Goal: Browse casually: Explore the website without a specific task or goal

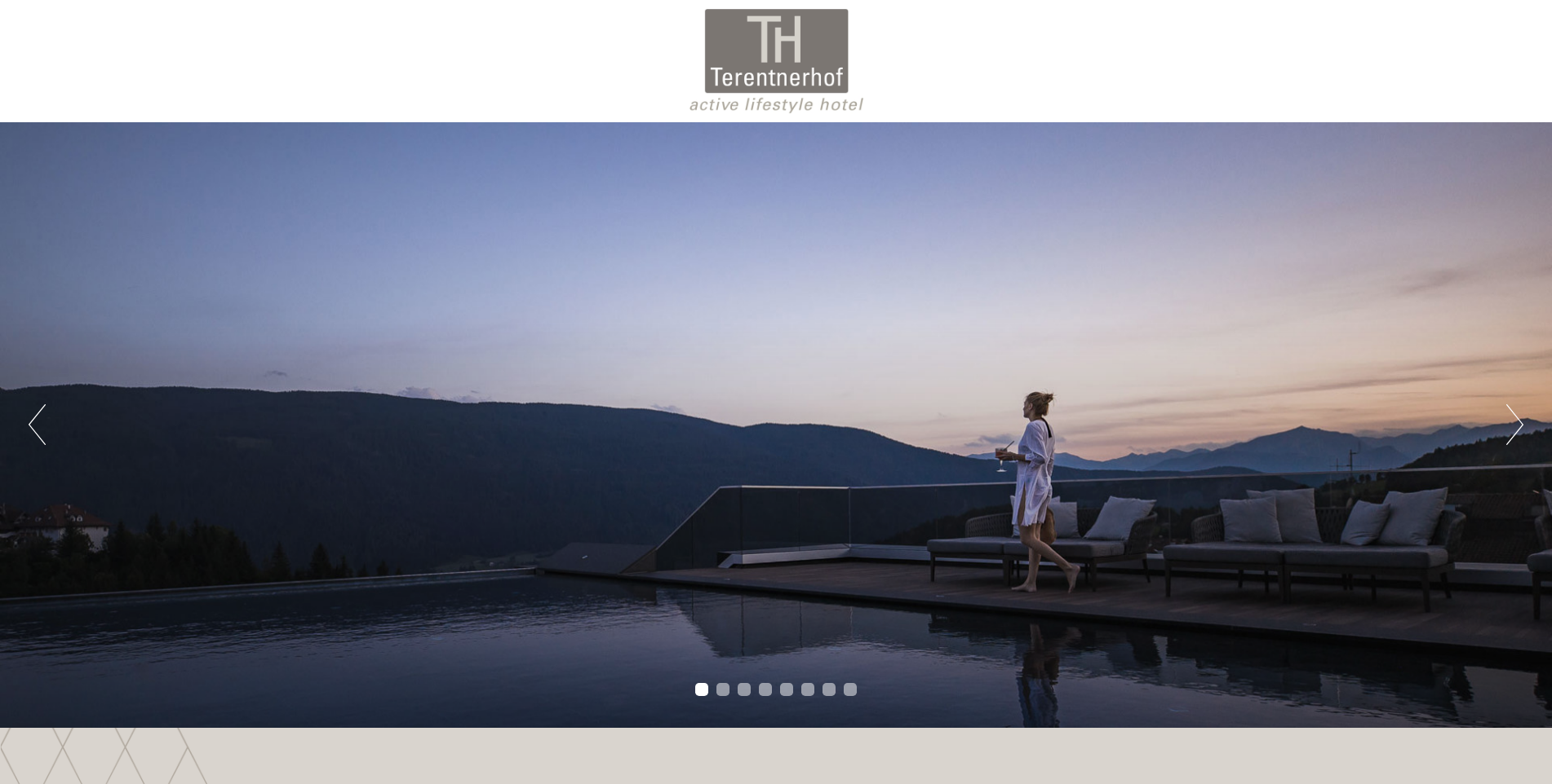
click at [1515, 424] on button "Next" at bounding box center [1514, 424] width 17 height 41
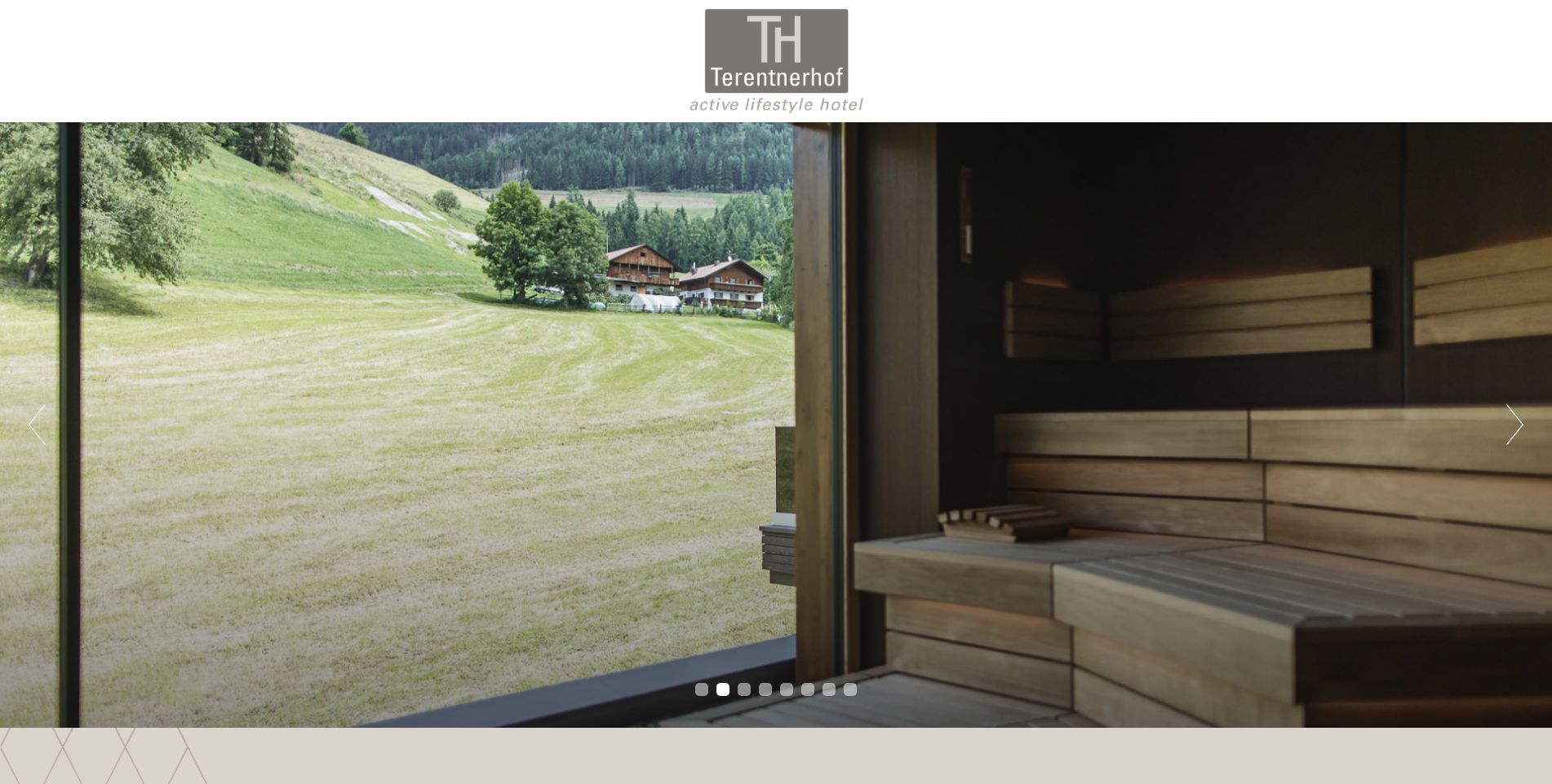
click at [1515, 424] on button "Next" at bounding box center [1514, 424] width 17 height 41
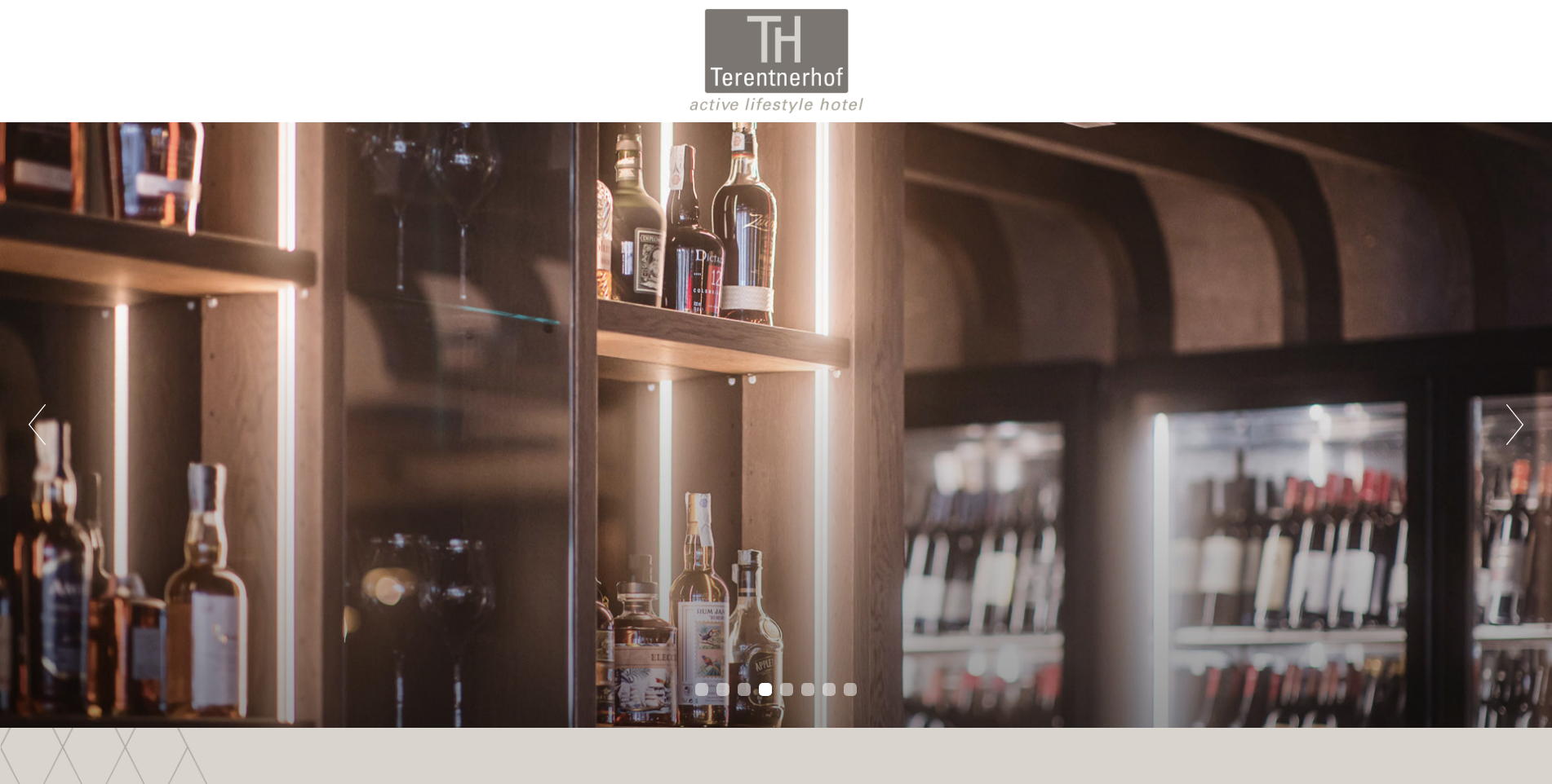
click at [1515, 424] on button "Next" at bounding box center [1514, 424] width 17 height 41
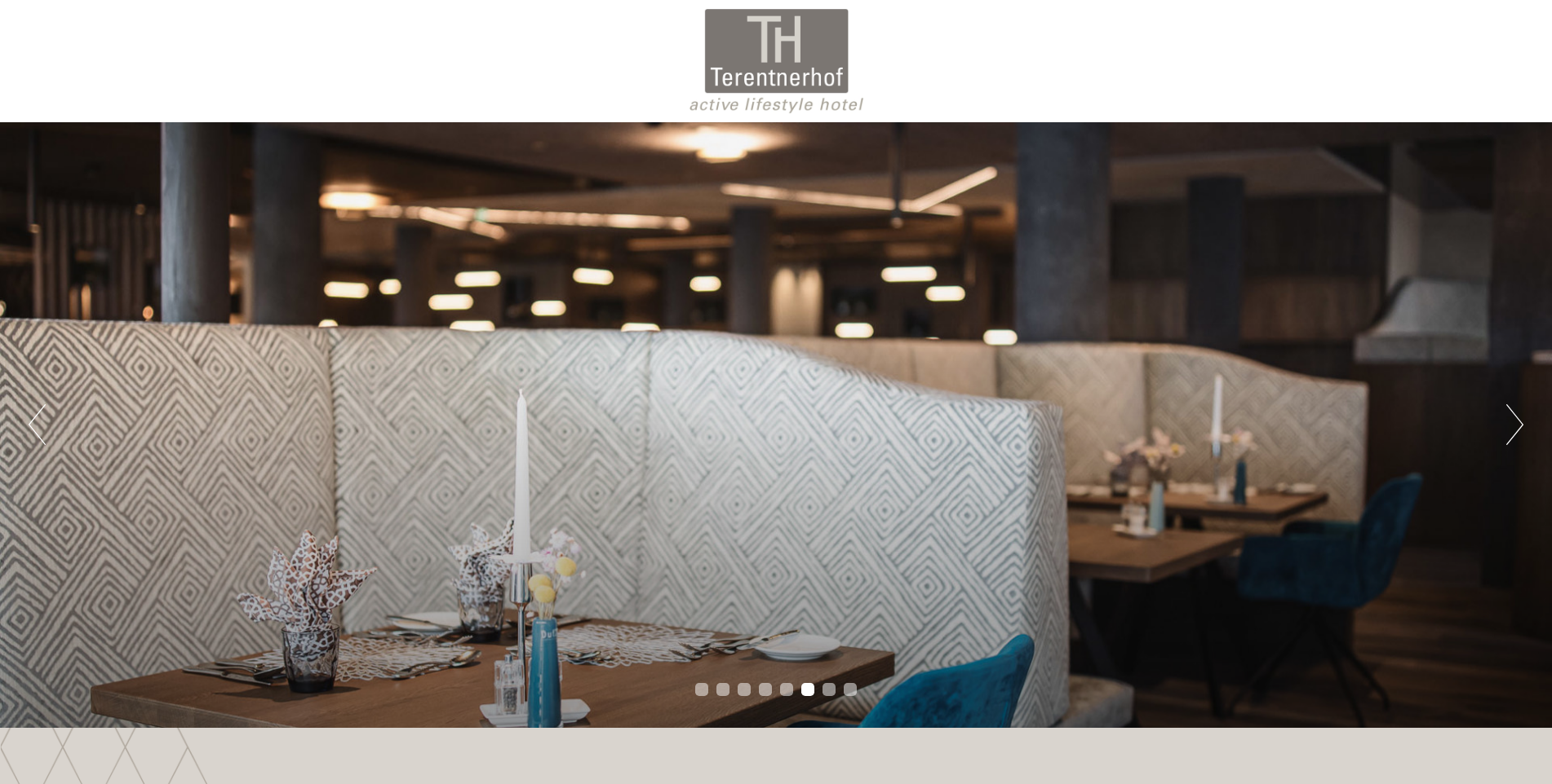
click at [42, 429] on button "Previous" at bounding box center [37, 424] width 17 height 41
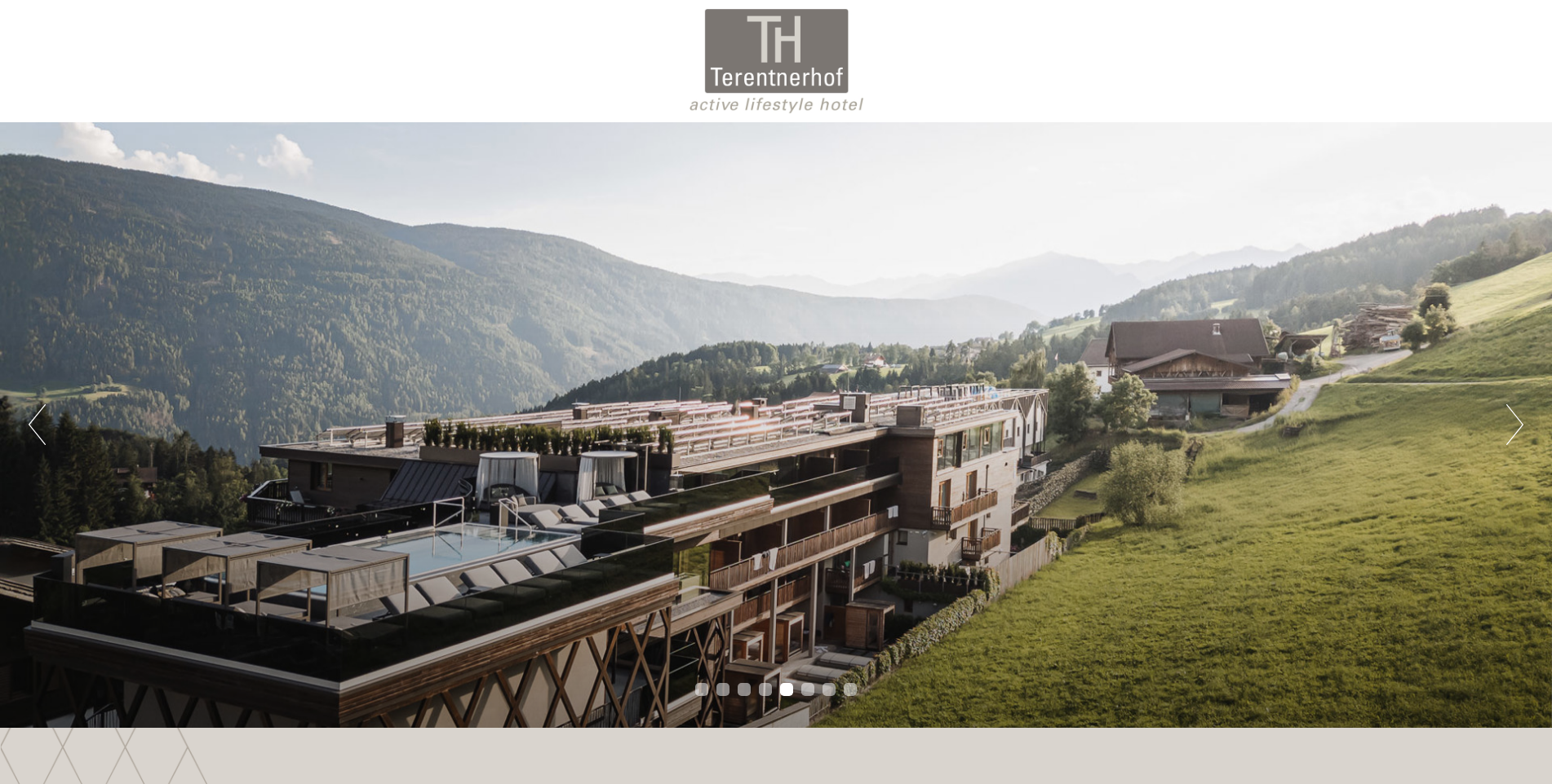
click at [1514, 416] on button "Next" at bounding box center [1514, 424] width 17 height 41
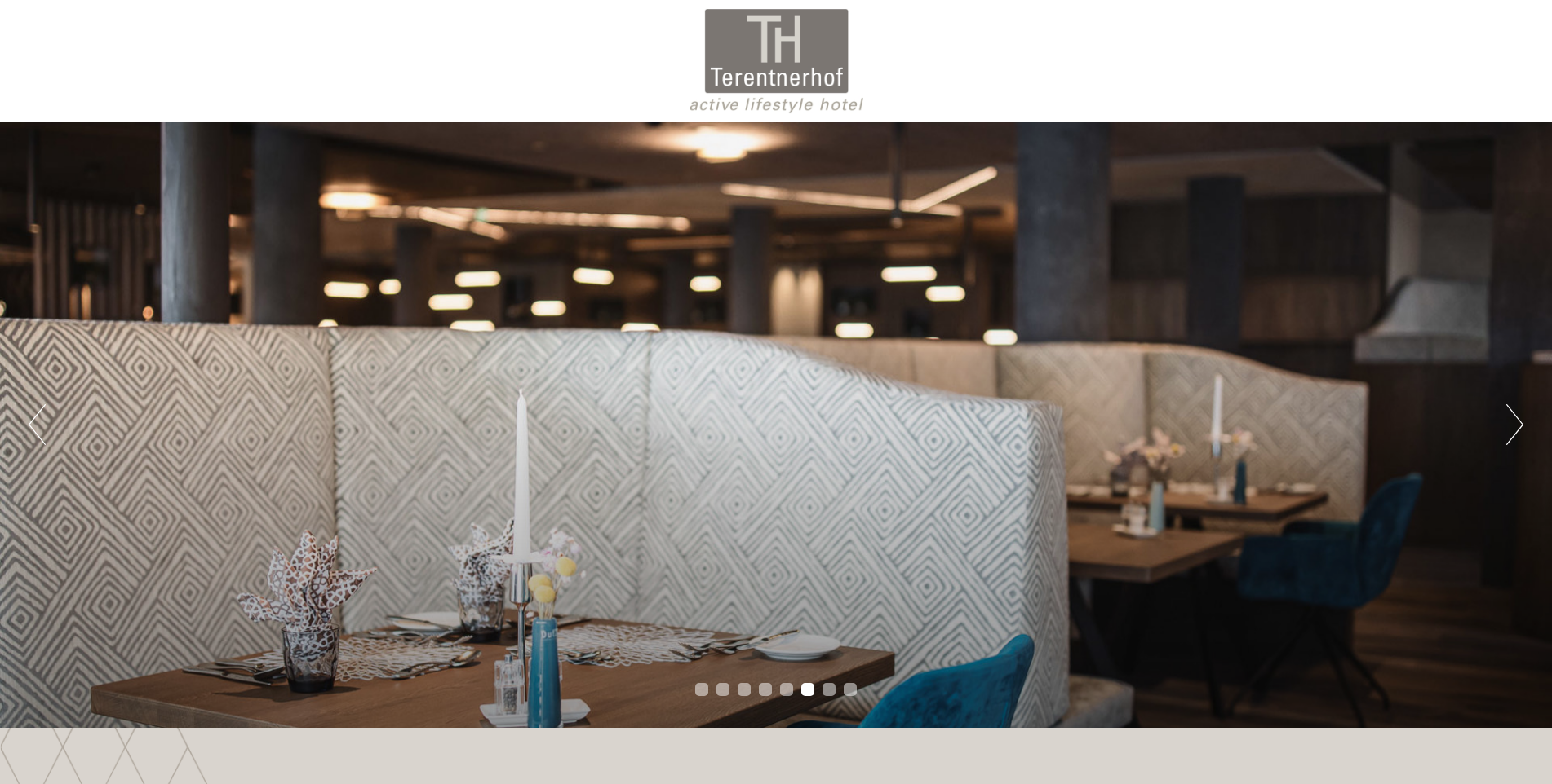
click at [1514, 416] on button "Next" at bounding box center [1514, 424] width 17 height 41
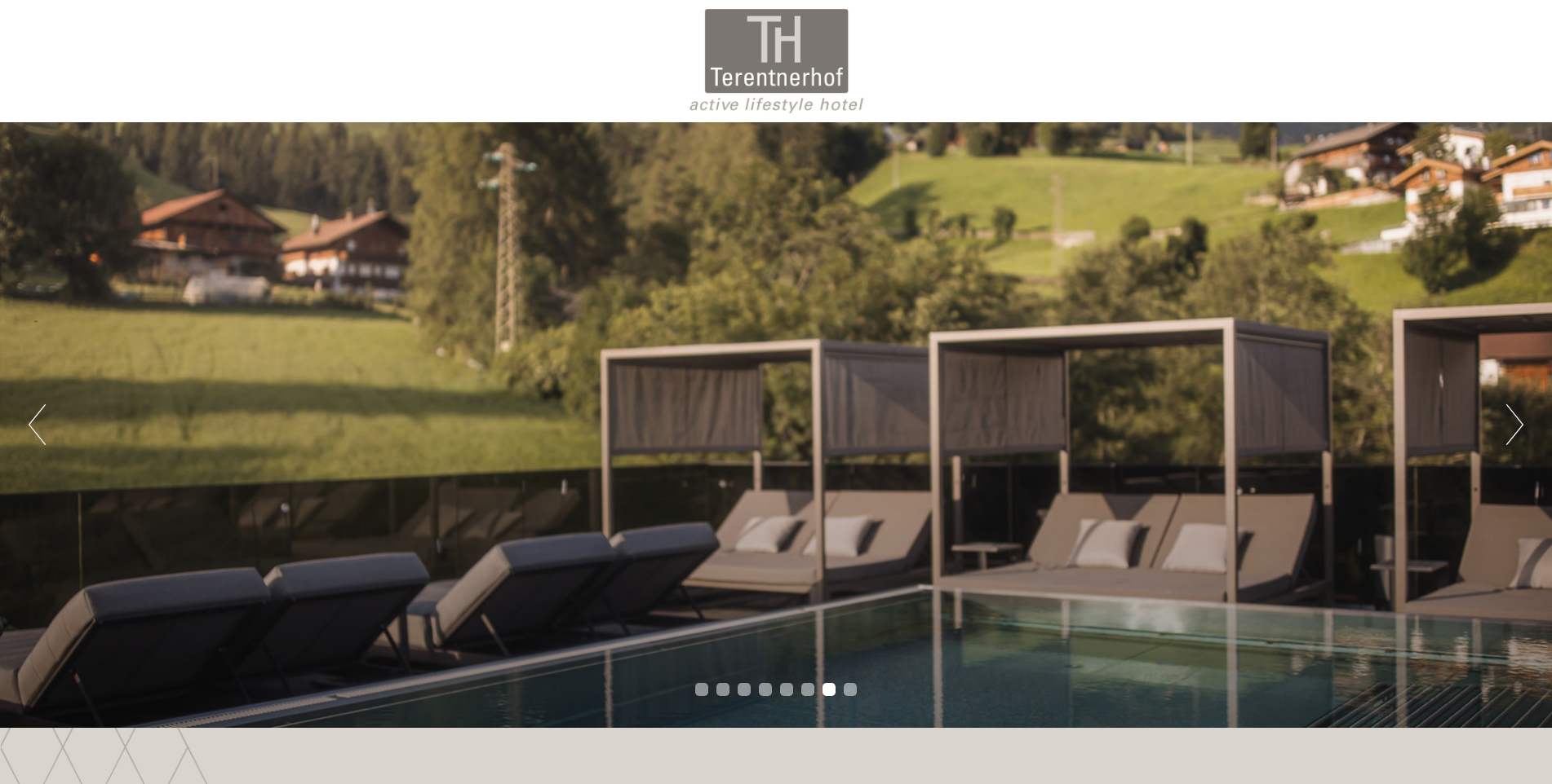
click at [1514, 416] on button "Next" at bounding box center [1514, 424] width 17 height 41
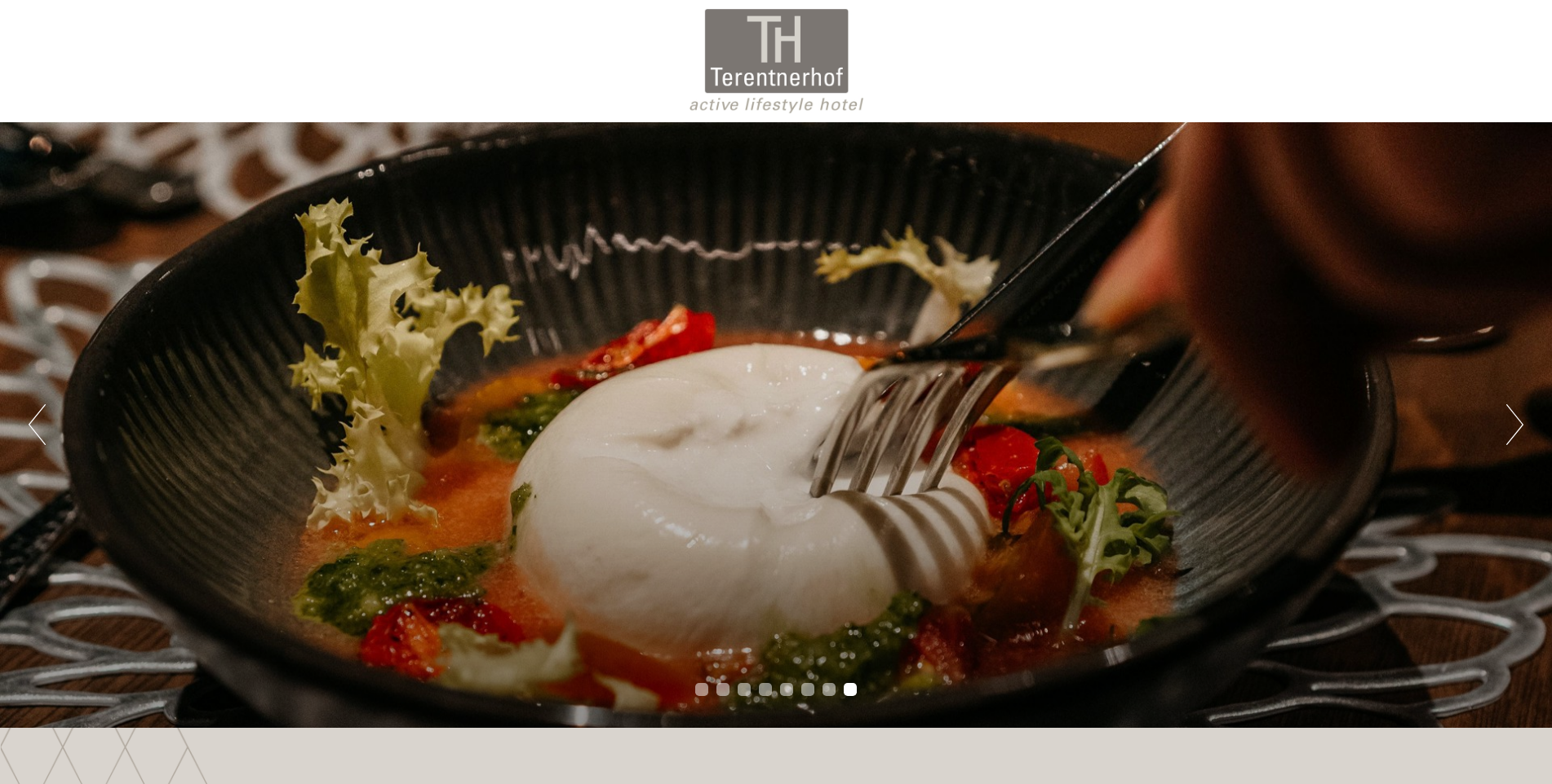
click at [1514, 416] on button "Next" at bounding box center [1514, 424] width 17 height 41
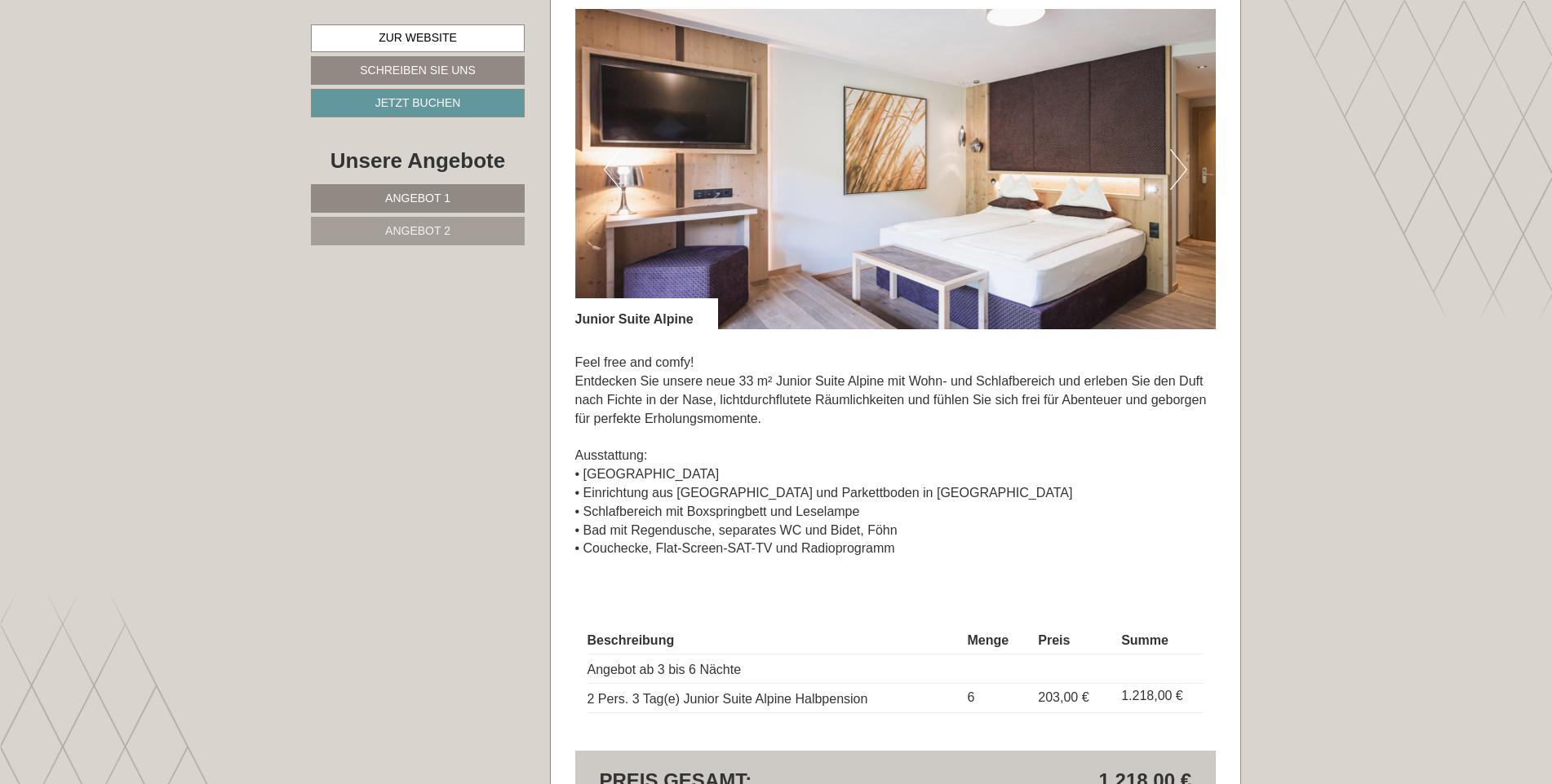
scroll to position [1223, 0]
click at [1179, 168] on button "Next" at bounding box center [1178, 170] width 17 height 41
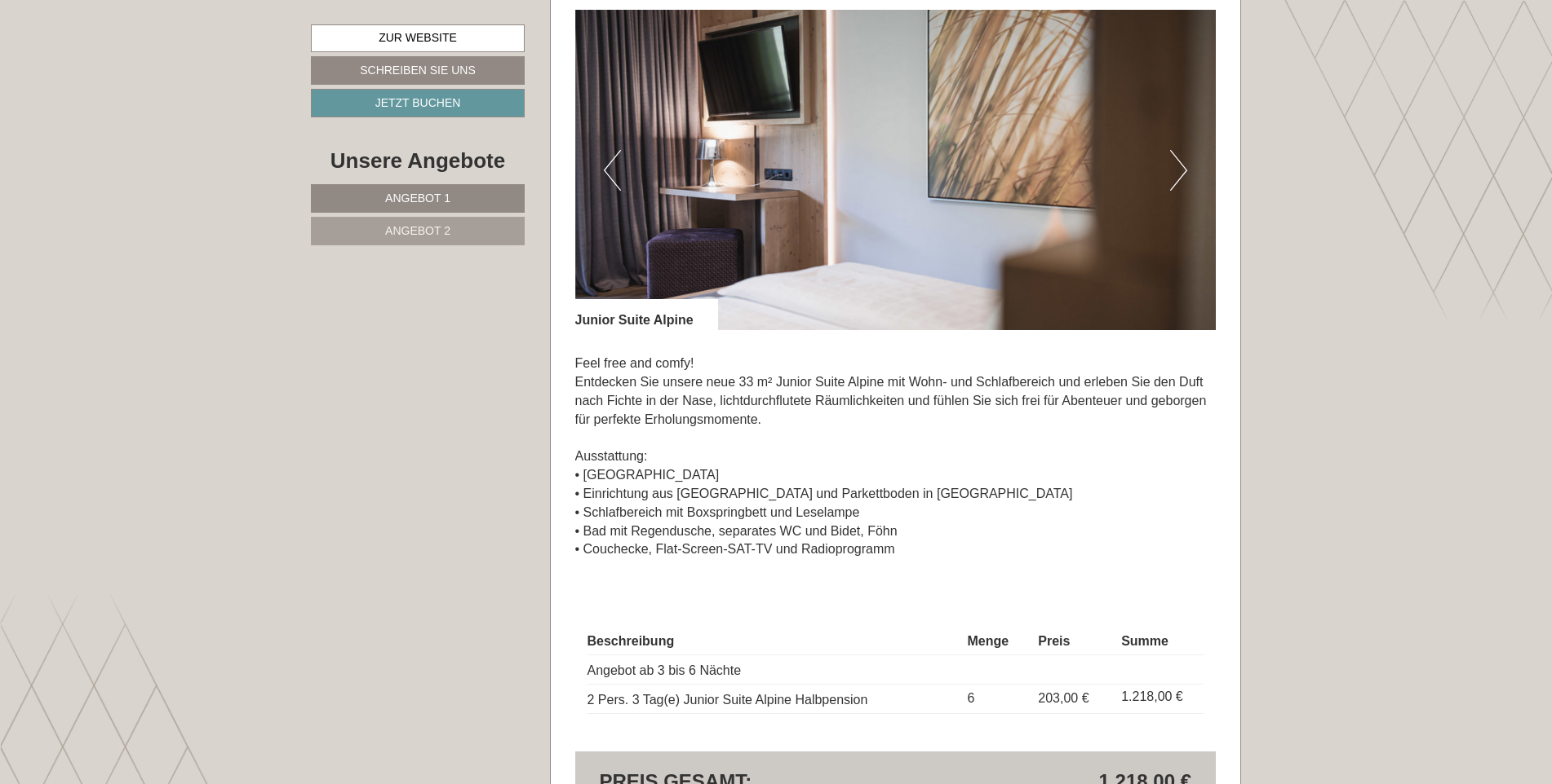
click at [1179, 168] on button "Next" at bounding box center [1178, 170] width 17 height 41
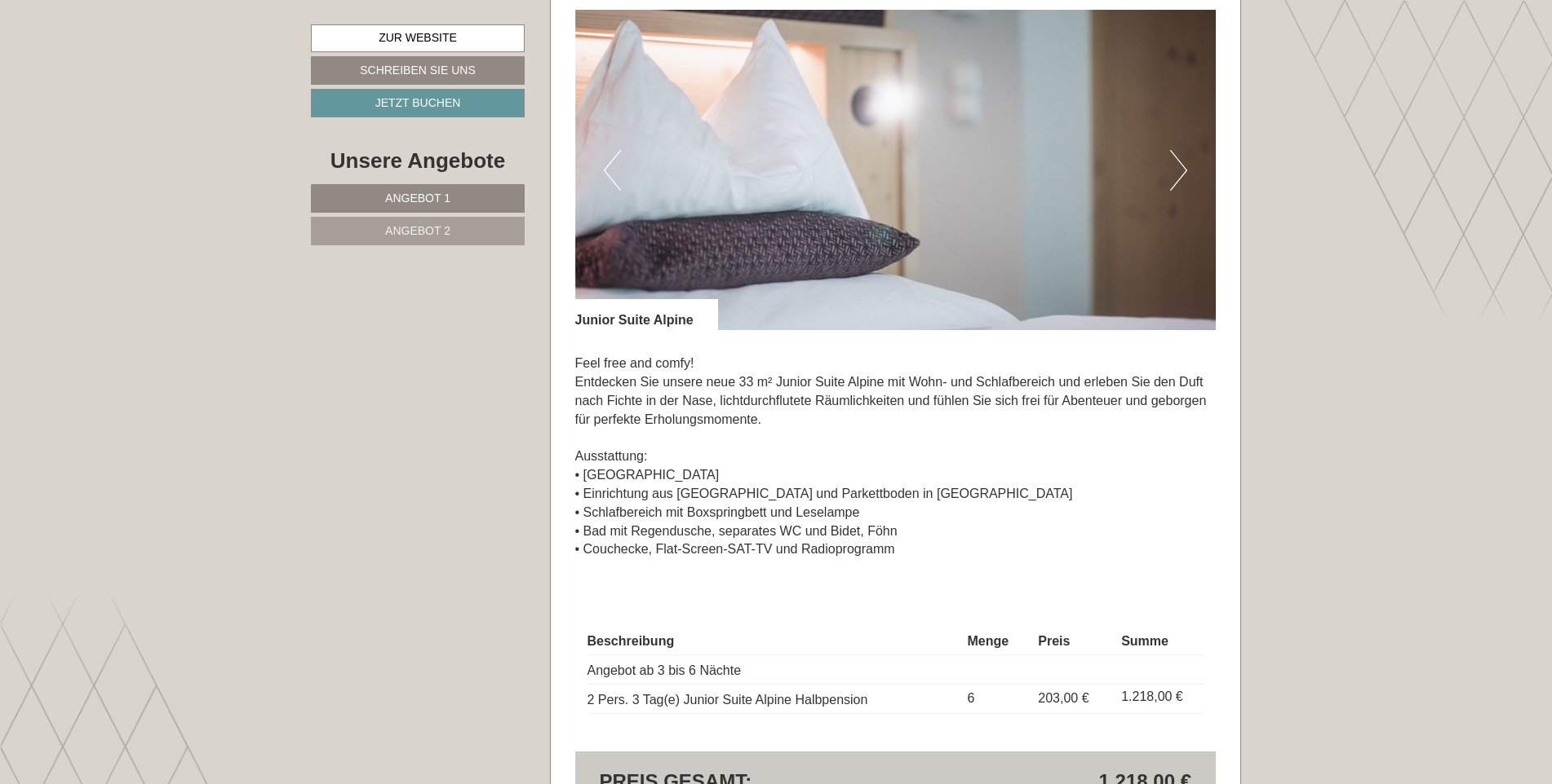
click at [1179, 168] on button "Next" at bounding box center [1178, 170] width 17 height 41
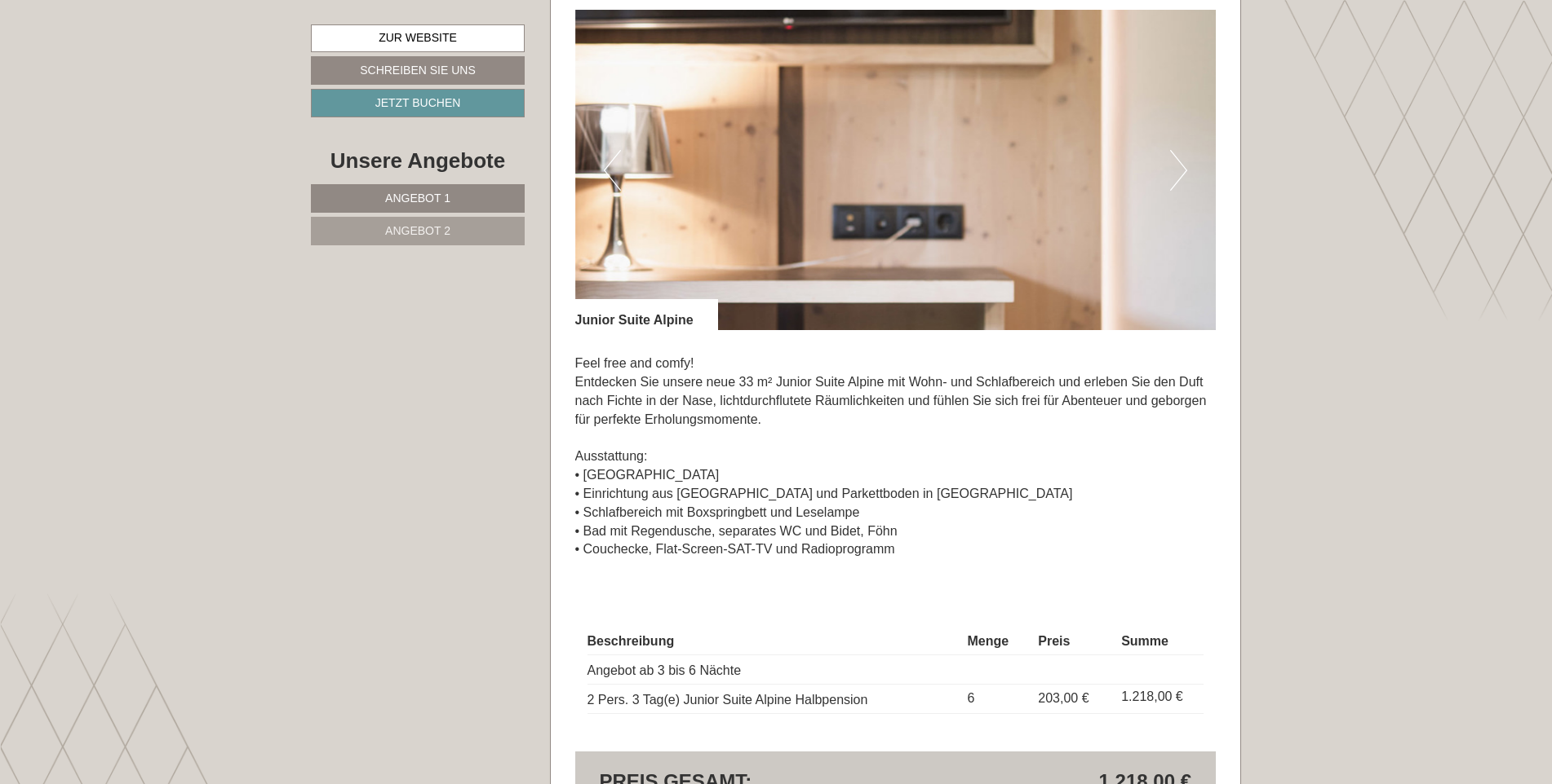
click at [1179, 168] on button "Next" at bounding box center [1178, 170] width 17 height 41
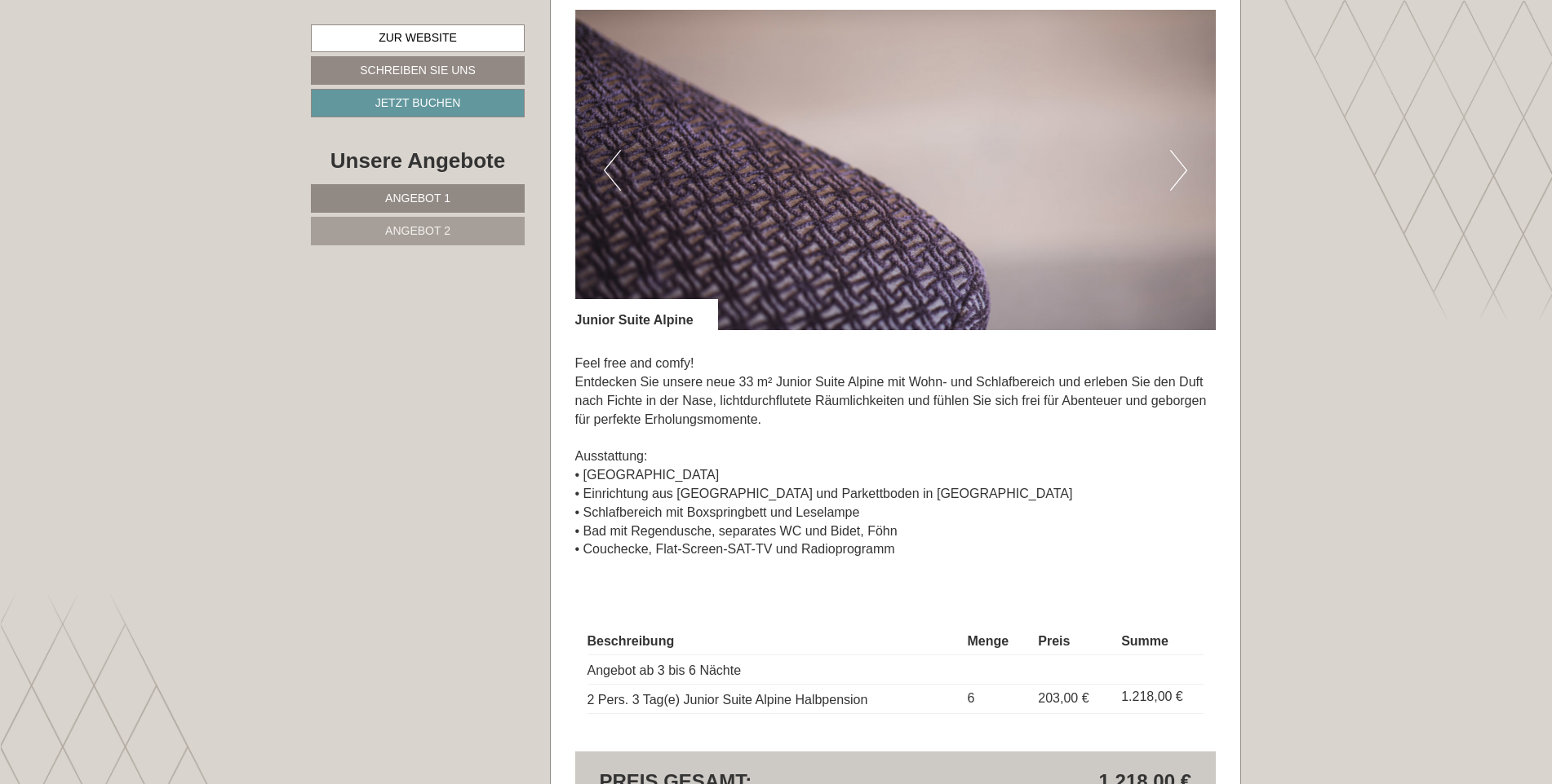
click at [1179, 168] on button "Next" at bounding box center [1178, 170] width 17 height 41
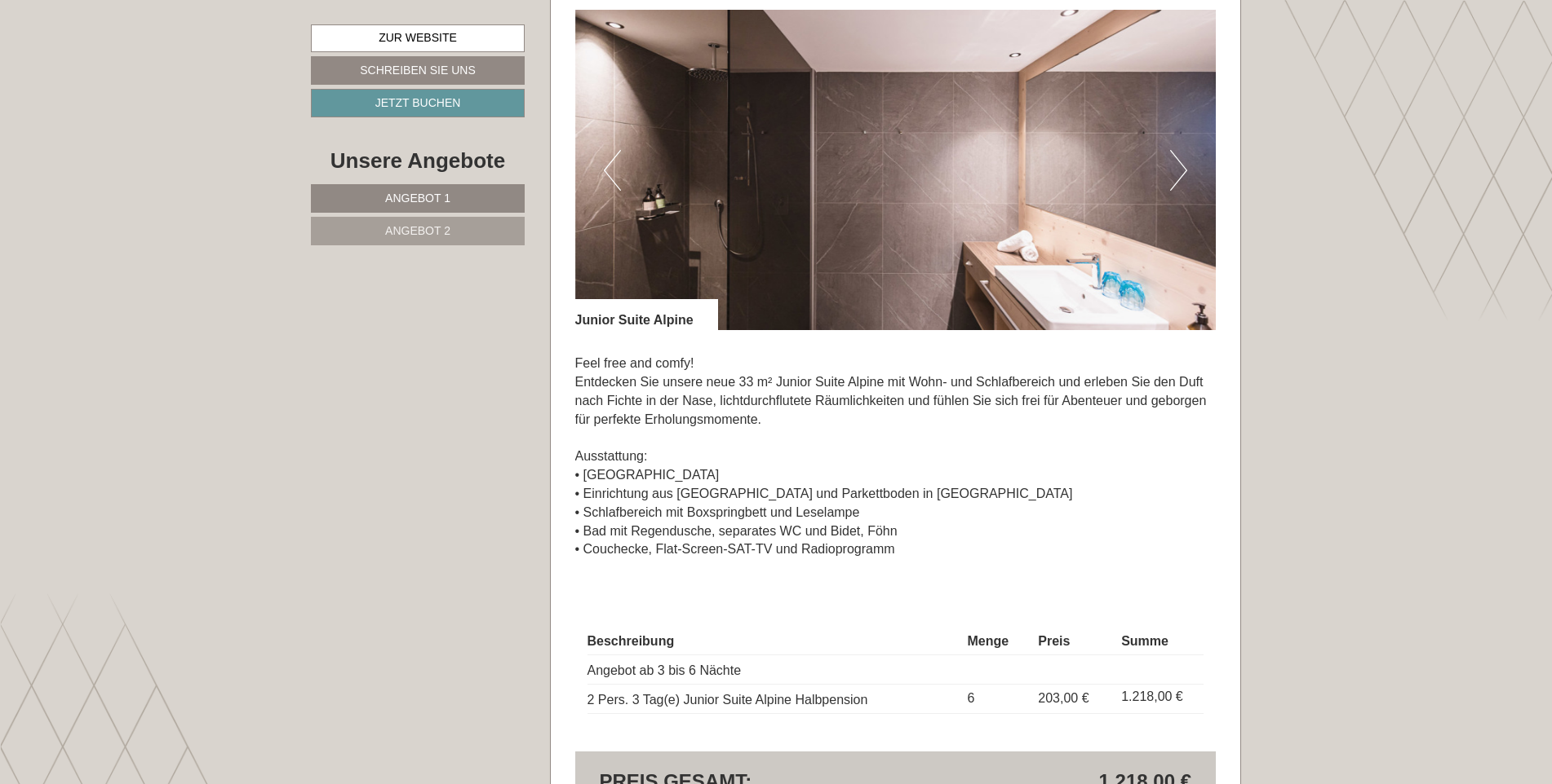
click at [1179, 168] on button "Next" at bounding box center [1178, 170] width 17 height 41
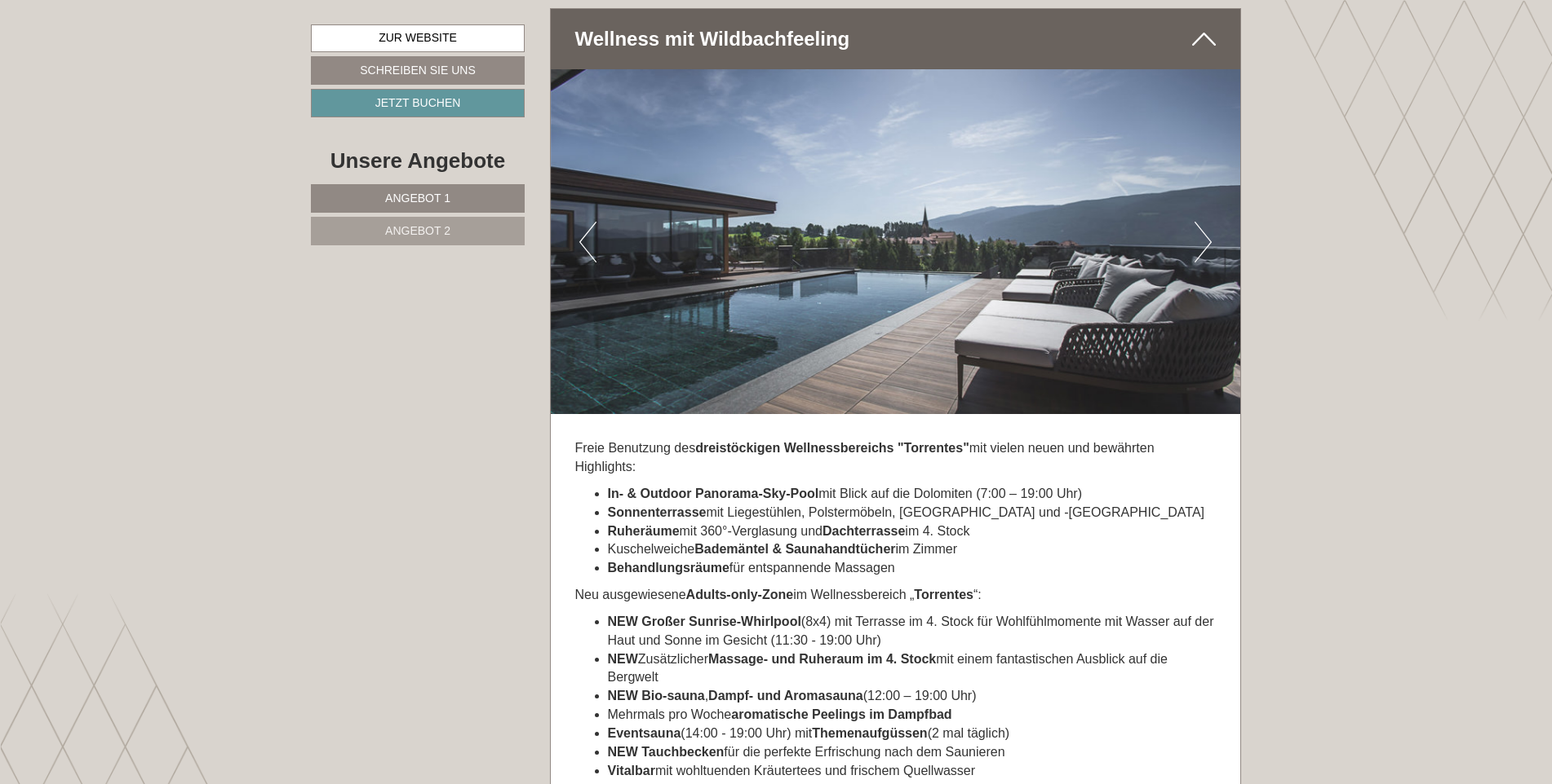
scroll to position [4403, 0]
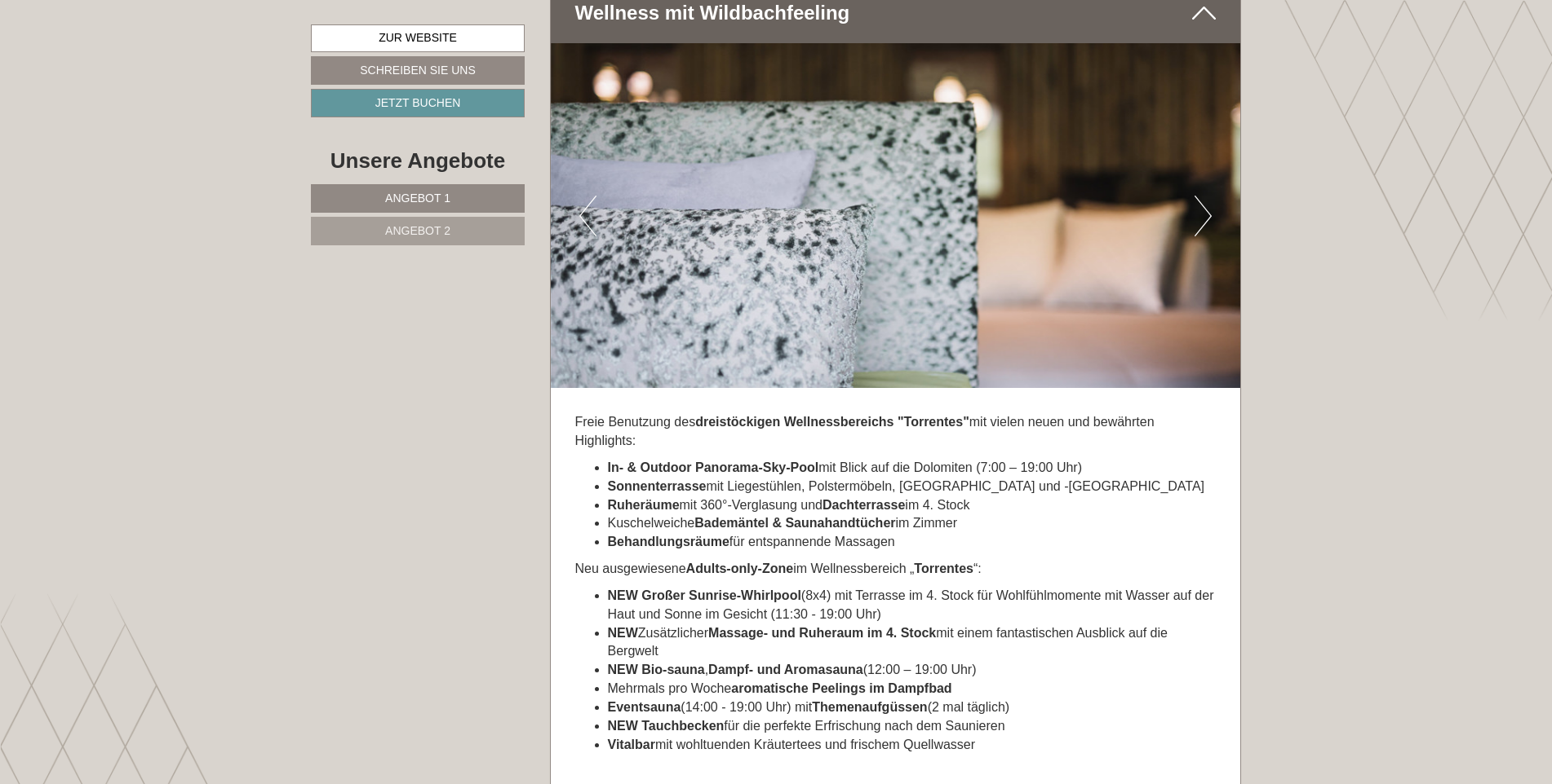
click at [1210, 198] on button "Next" at bounding box center [1202, 216] width 17 height 41
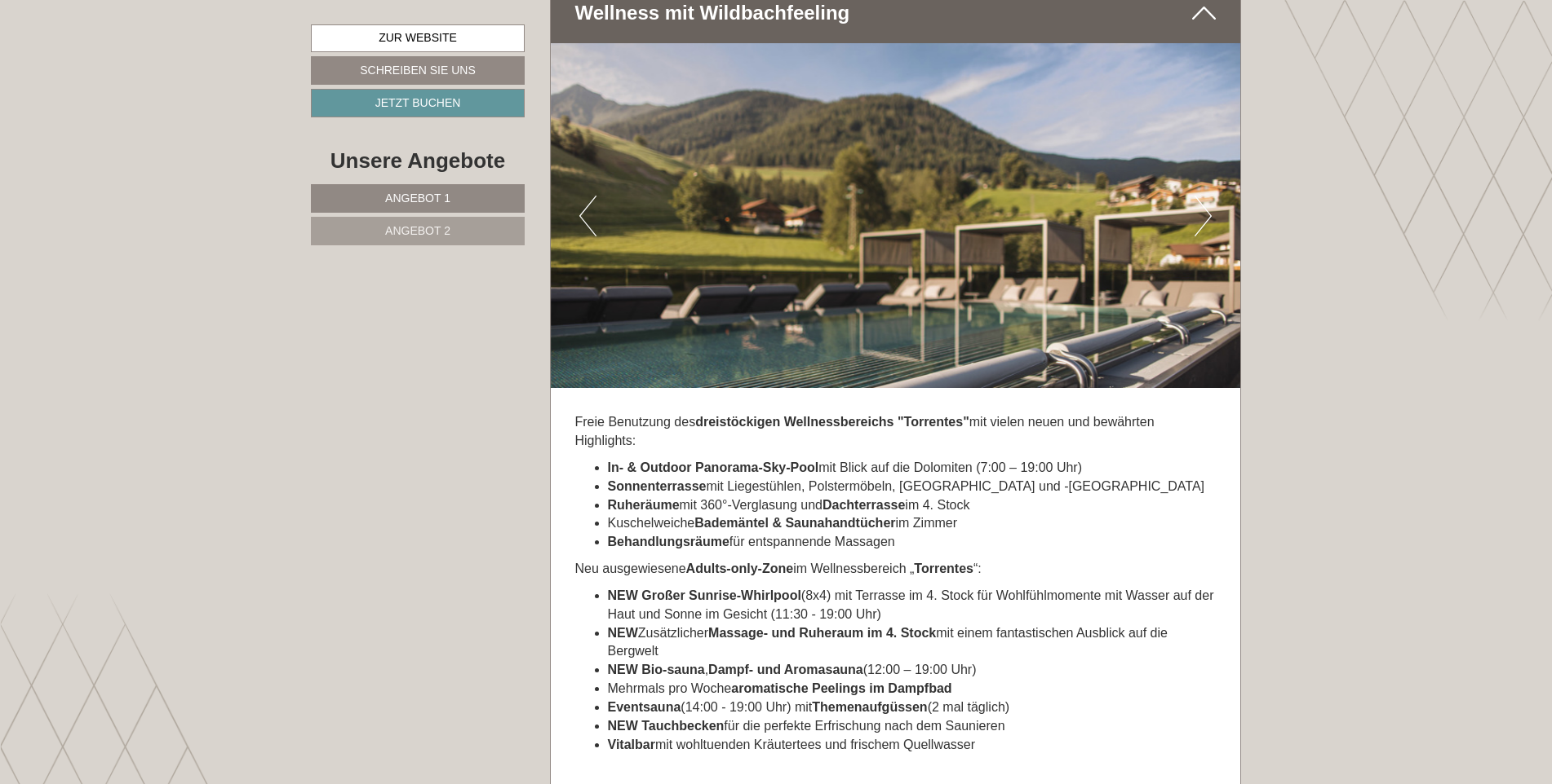
click at [1210, 198] on button "Next" at bounding box center [1202, 216] width 17 height 41
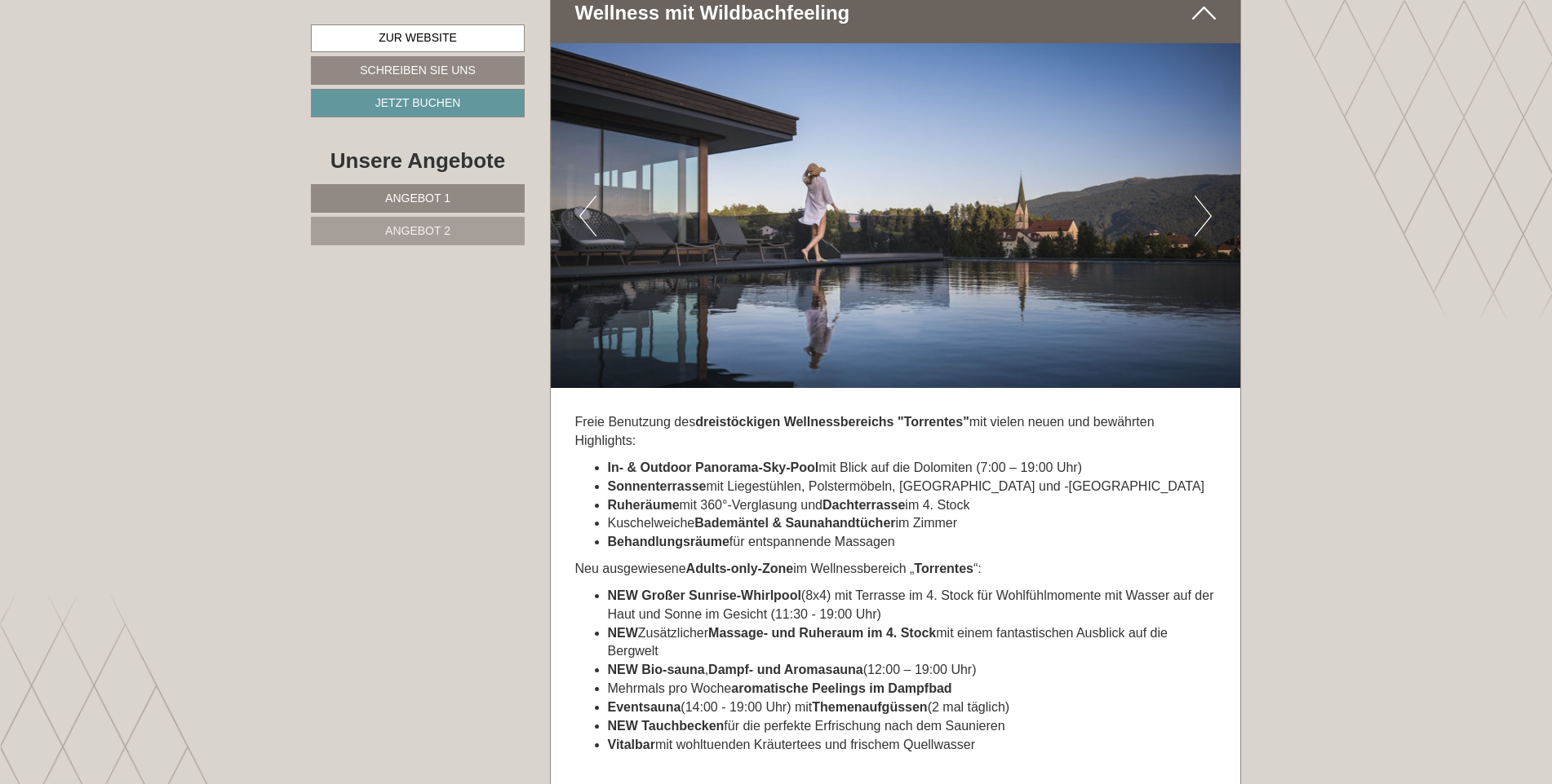
click at [1210, 198] on button "Next" at bounding box center [1202, 216] width 17 height 41
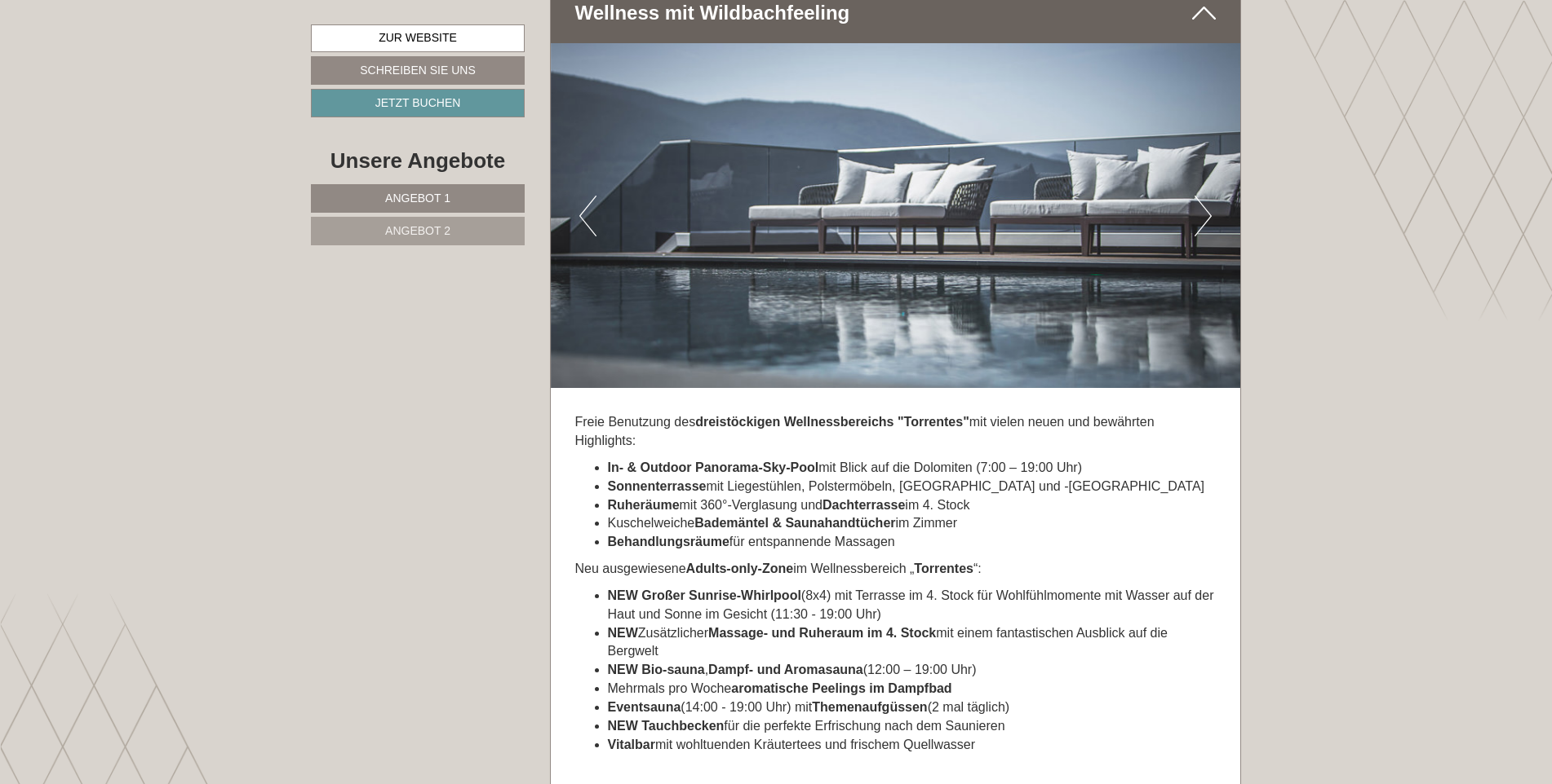
click at [1210, 198] on button "Next" at bounding box center [1202, 216] width 17 height 41
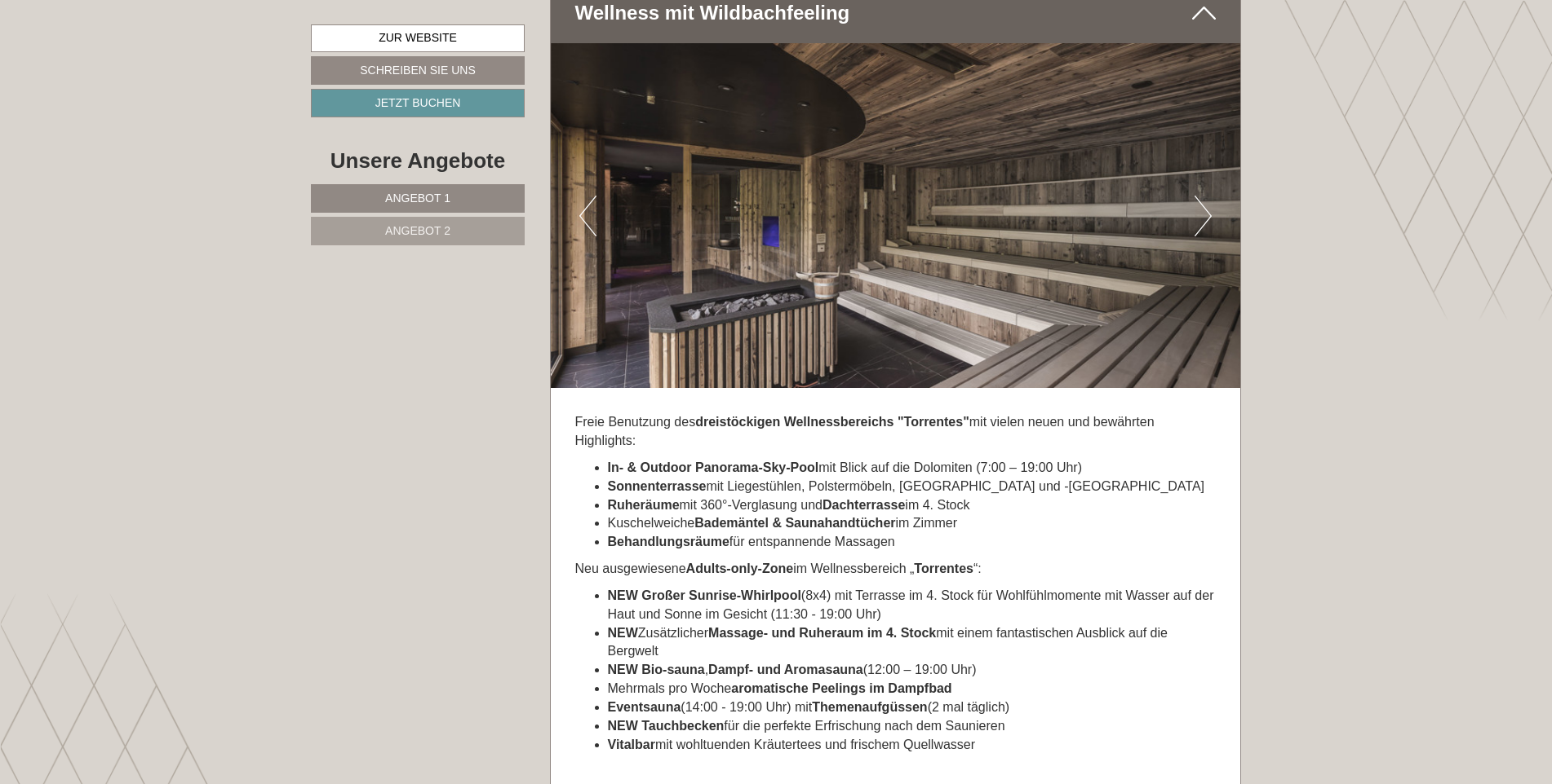
click at [1210, 198] on button "Next" at bounding box center [1202, 216] width 17 height 41
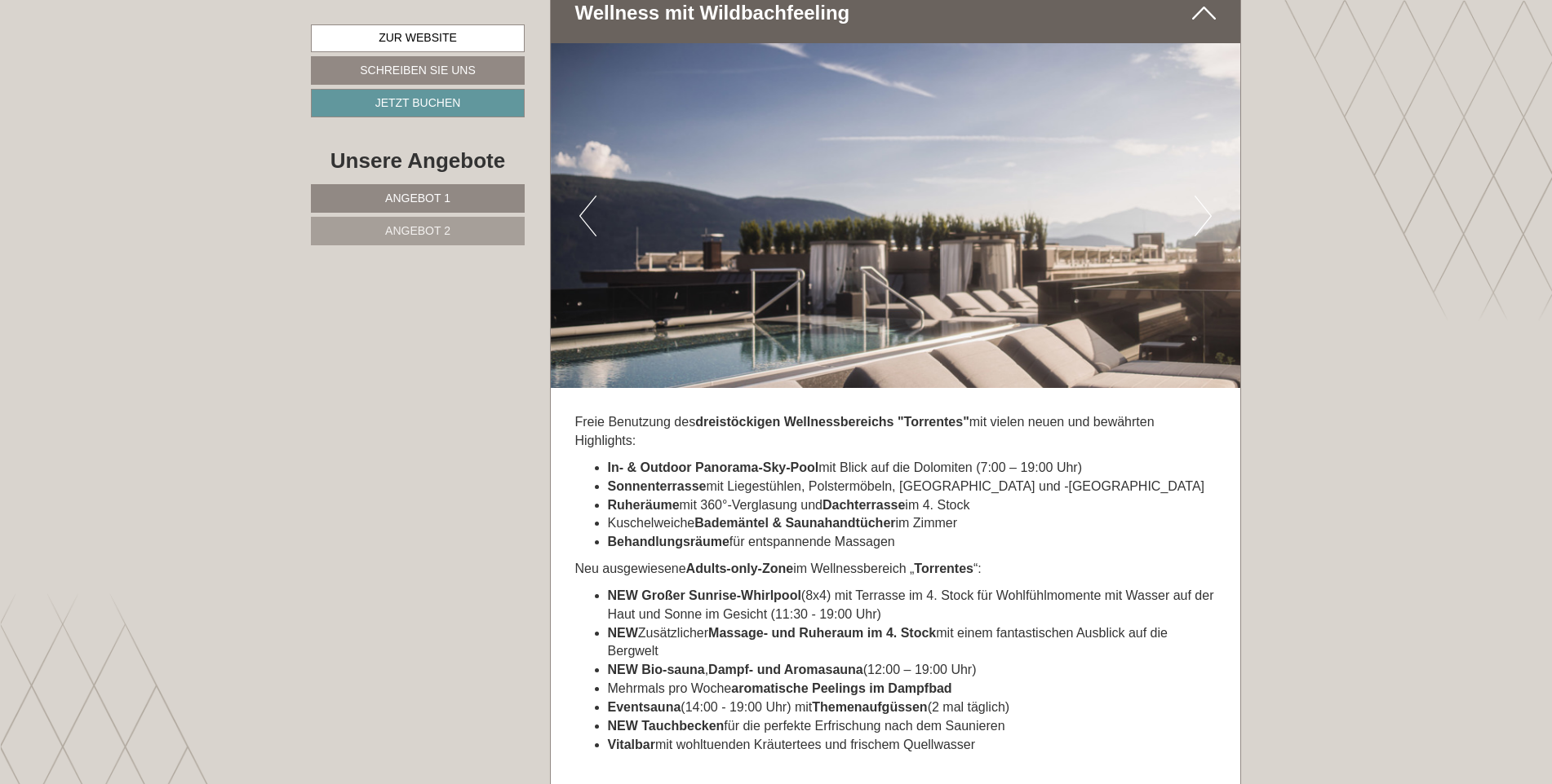
click at [587, 210] on button "Previous" at bounding box center [588, 216] width 17 height 41
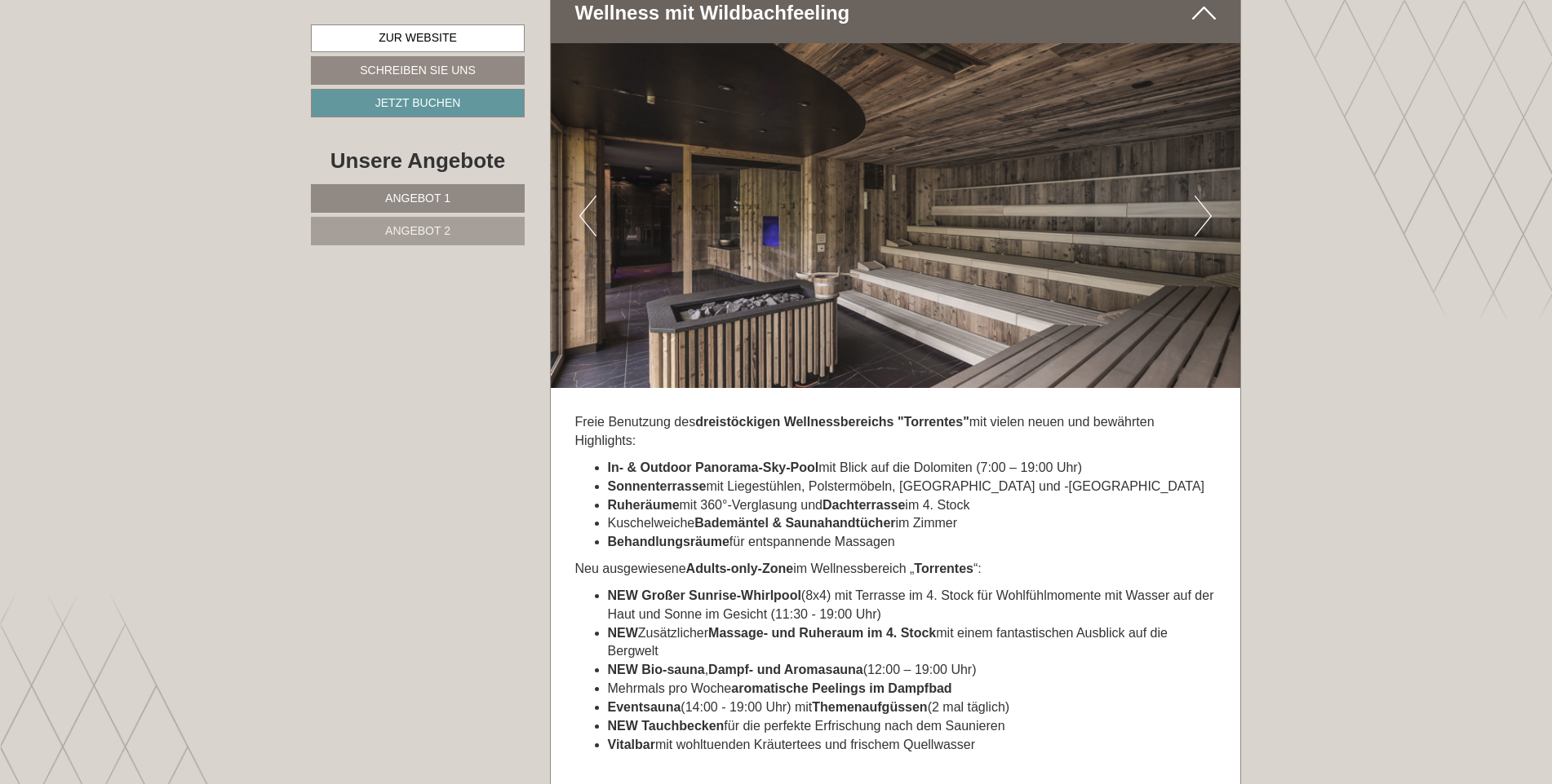
click at [1202, 200] on button "Next" at bounding box center [1202, 216] width 17 height 41
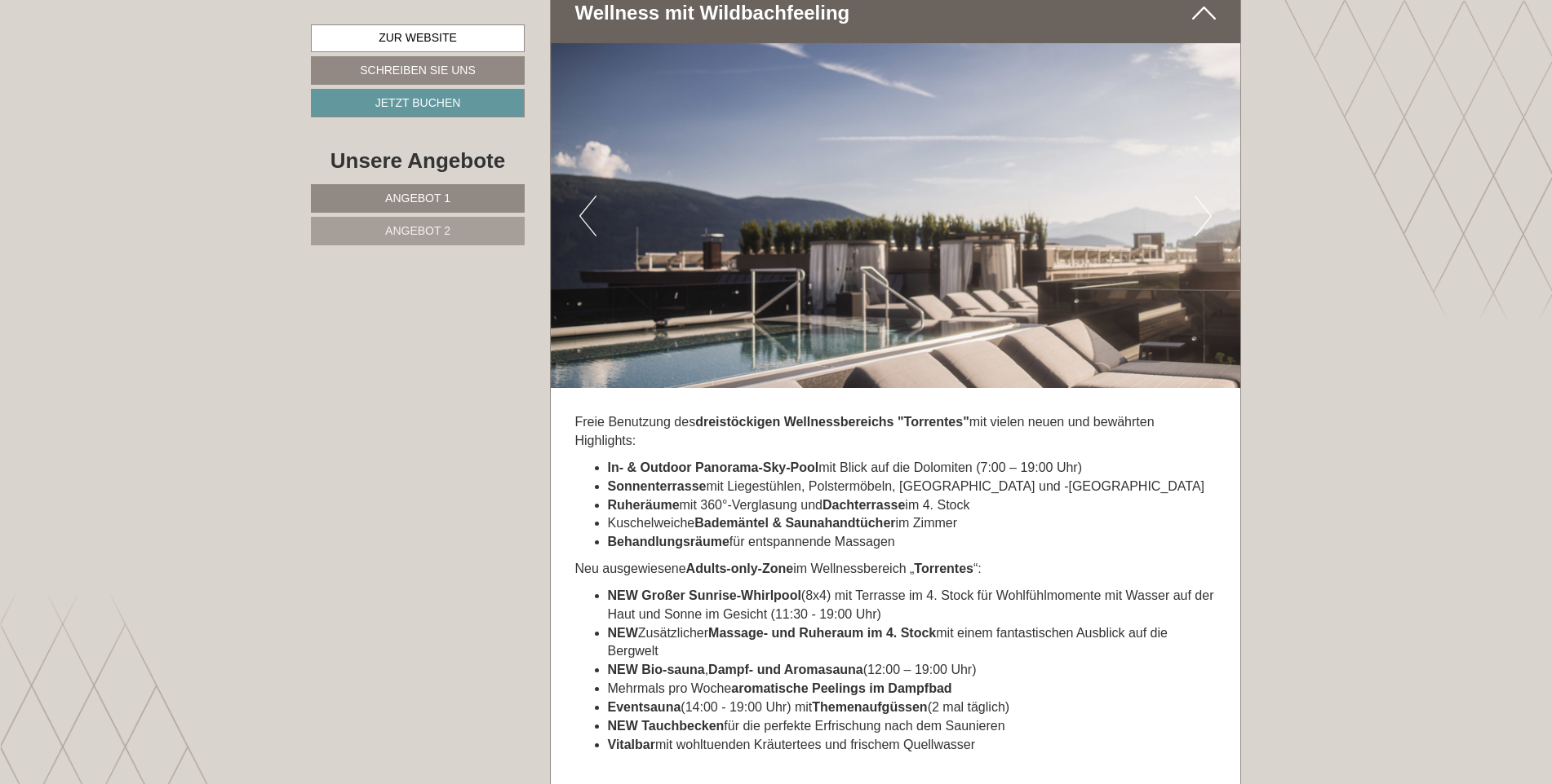
click at [1202, 200] on button "Next" at bounding box center [1202, 216] width 17 height 41
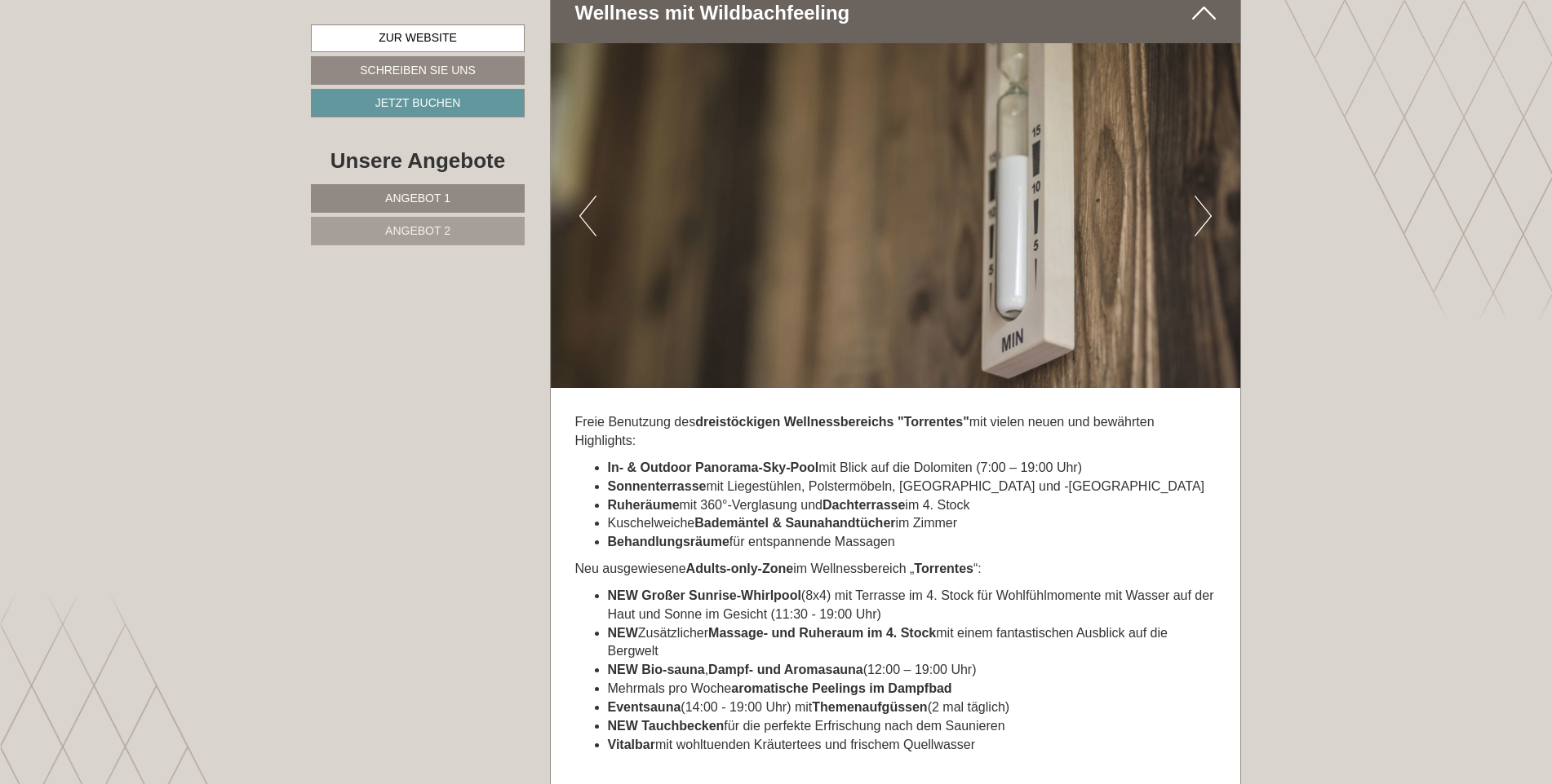
click at [1202, 200] on button "Next" at bounding box center [1202, 216] width 17 height 41
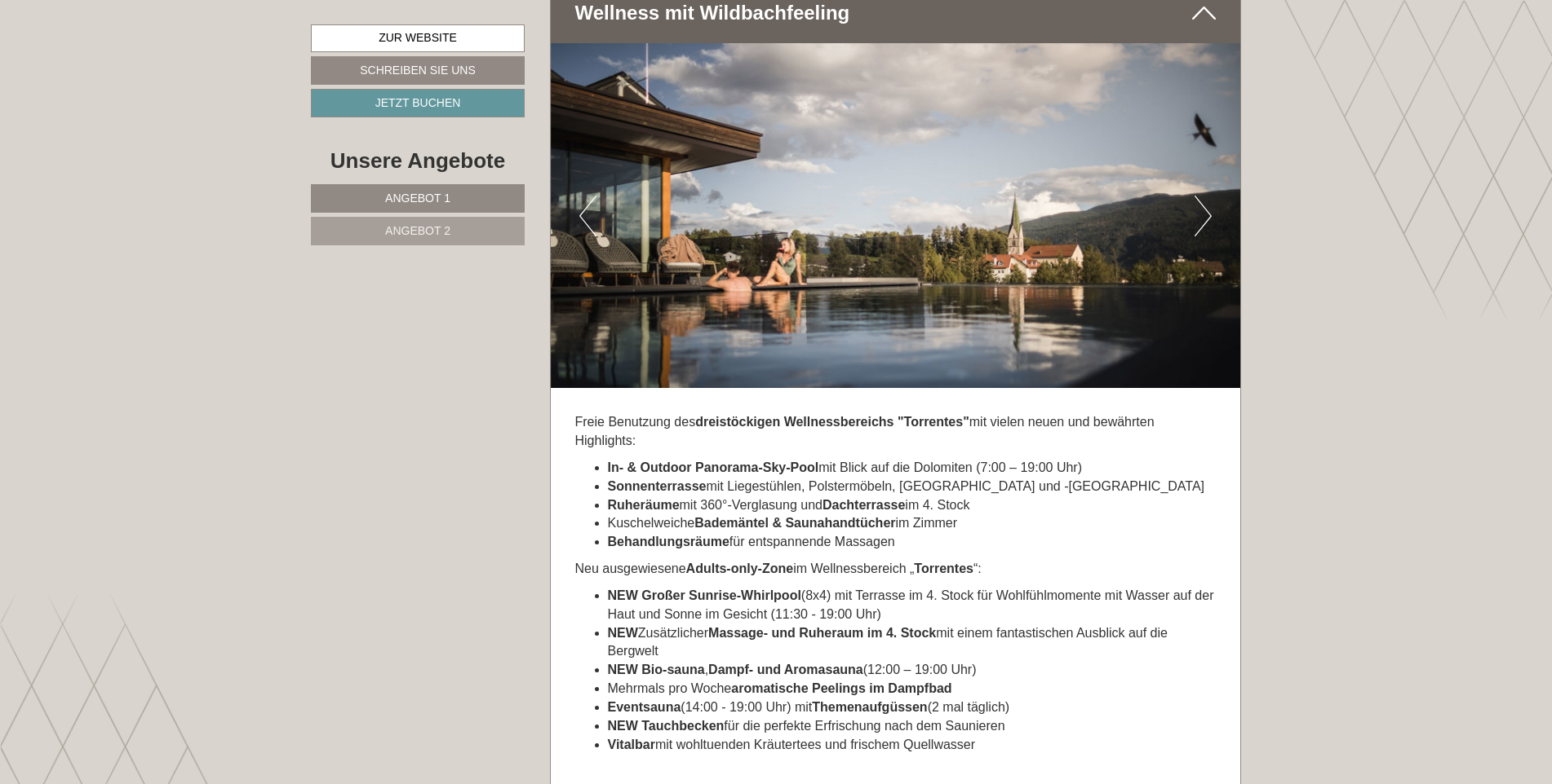
click at [1202, 200] on button "Next" at bounding box center [1202, 216] width 17 height 41
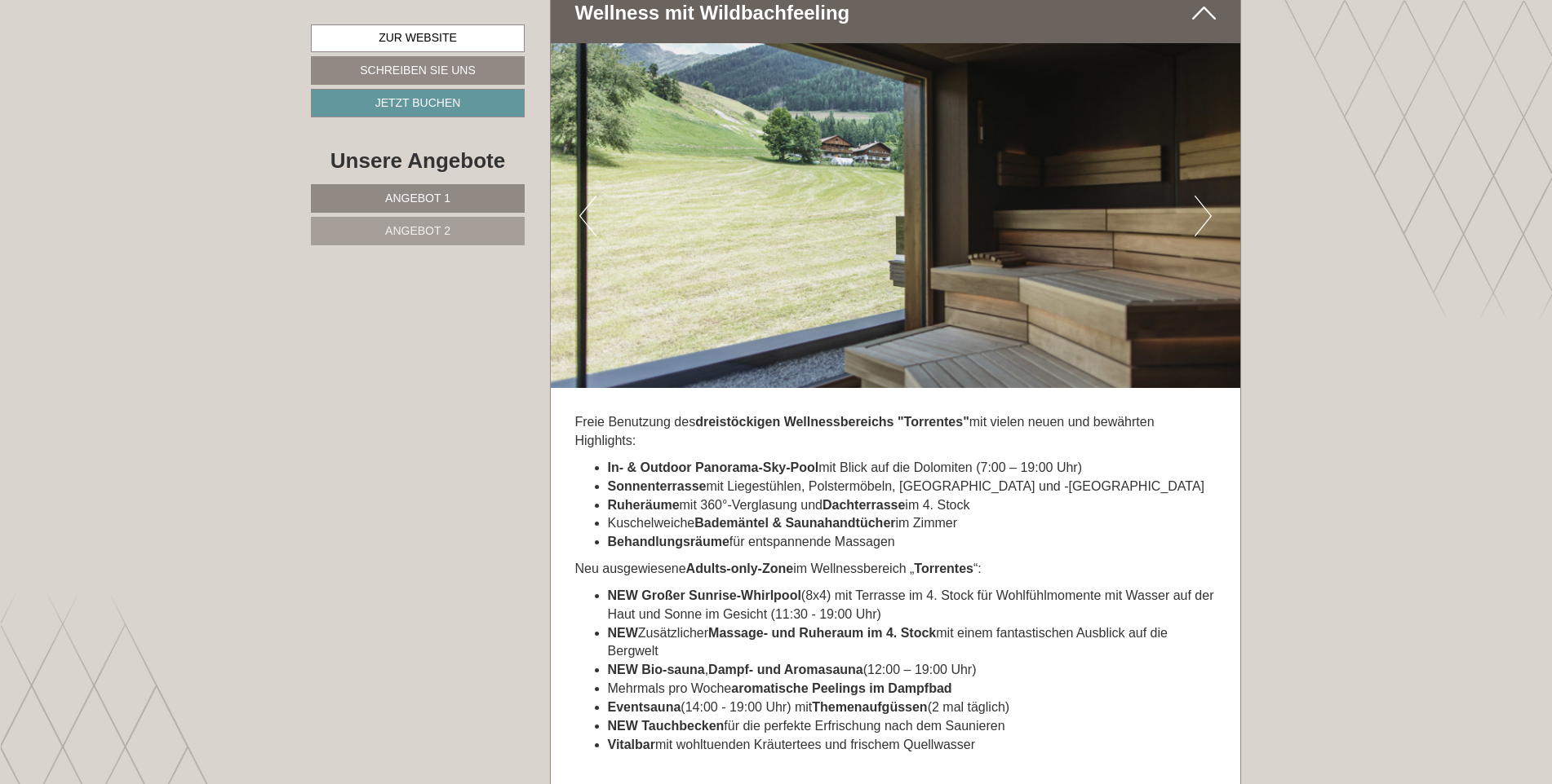
click at [1202, 200] on button "Next" at bounding box center [1202, 216] width 17 height 41
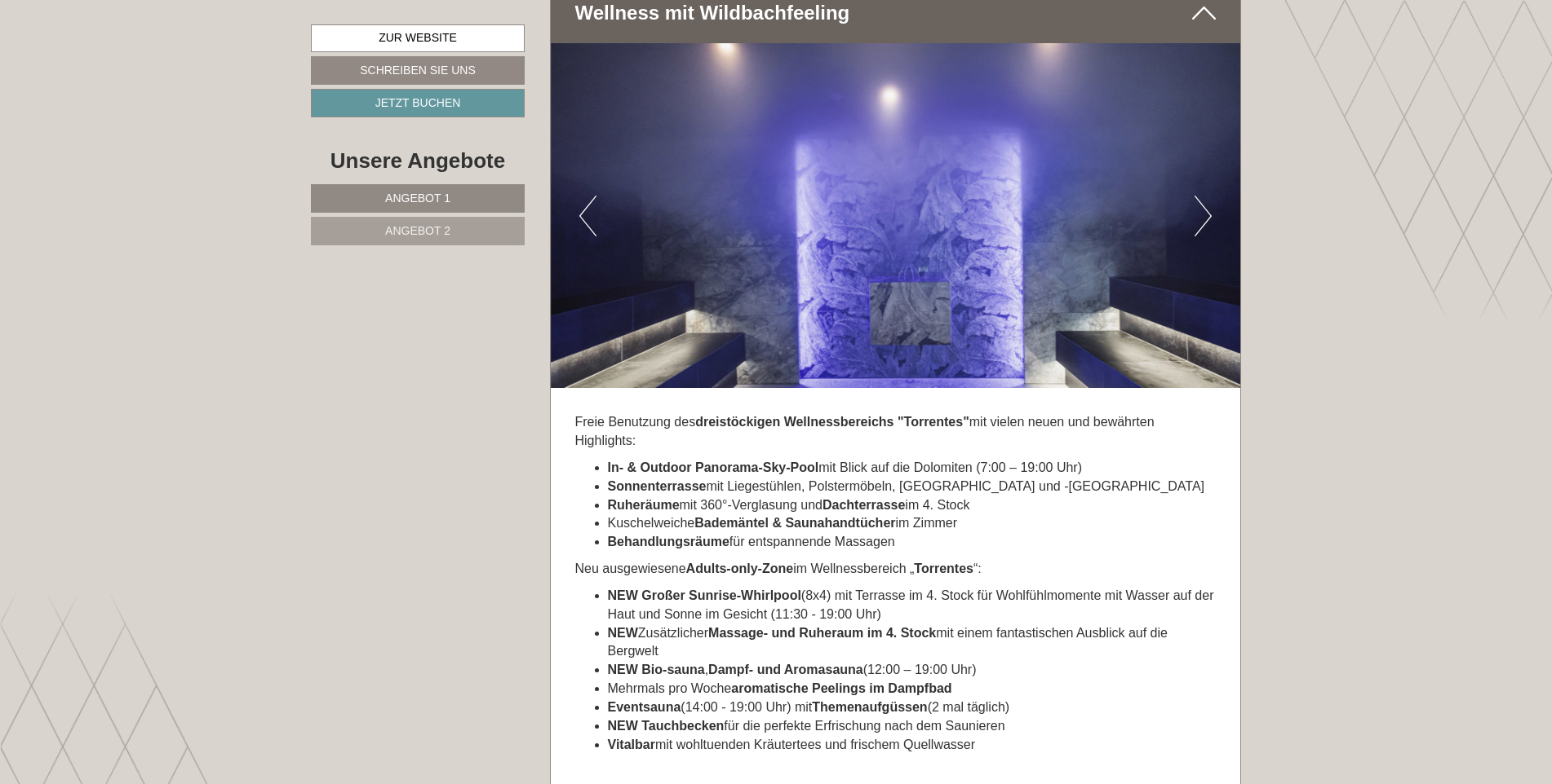
click at [1208, 198] on button "Next" at bounding box center [1202, 216] width 17 height 41
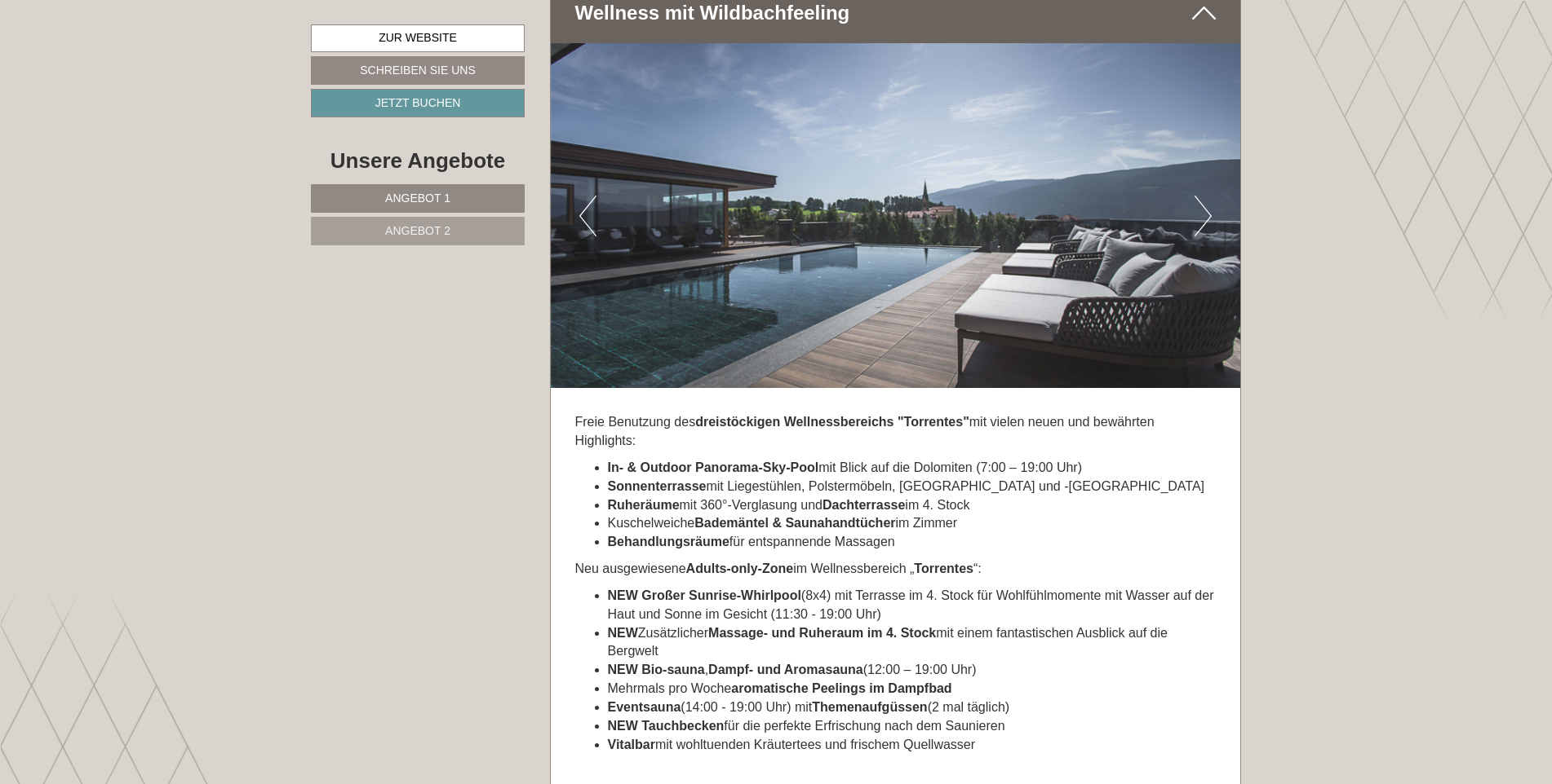
click at [1208, 198] on button "Next" at bounding box center [1202, 216] width 17 height 41
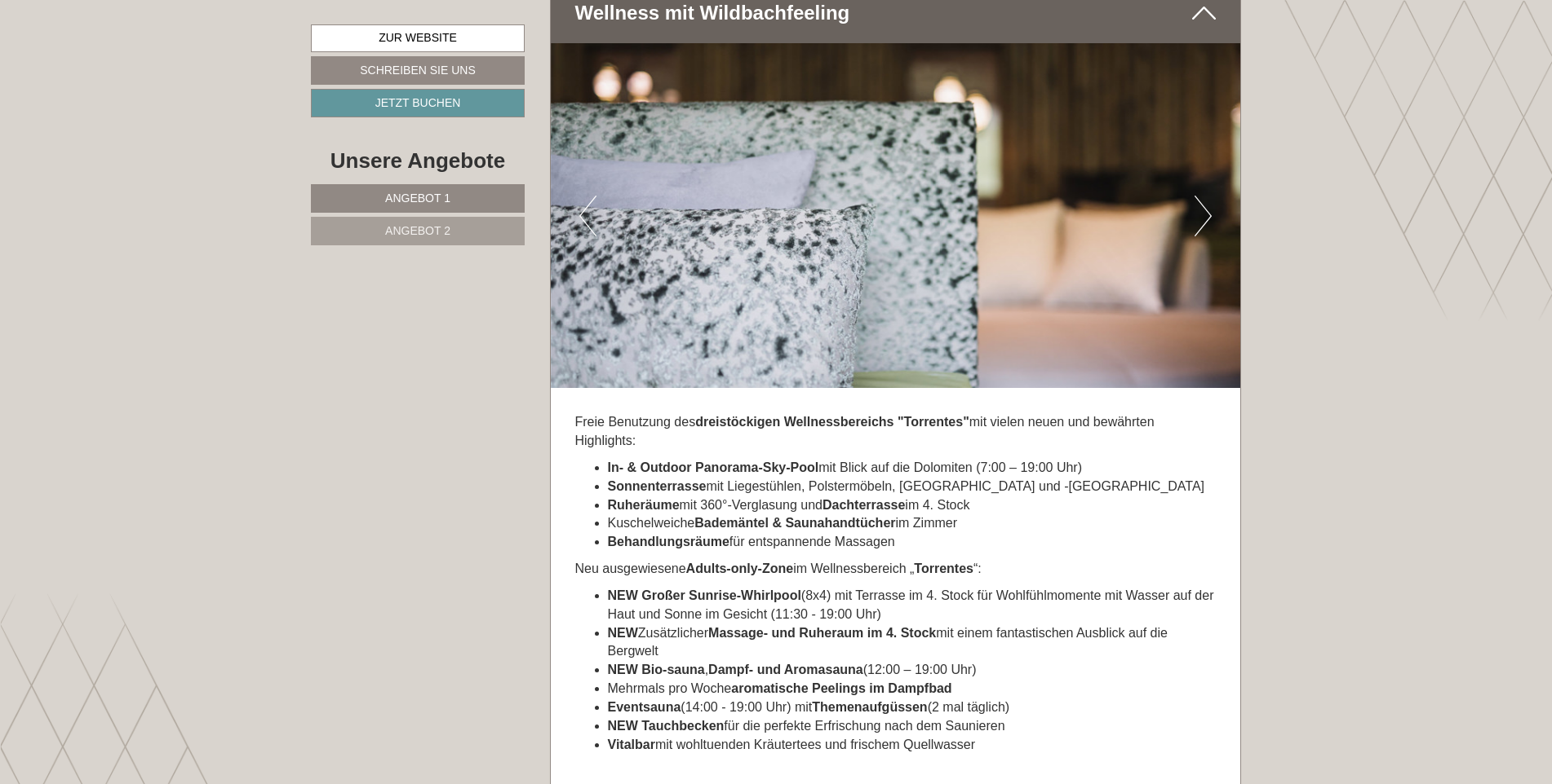
click at [1208, 198] on button "Next" at bounding box center [1202, 216] width 17 height 41
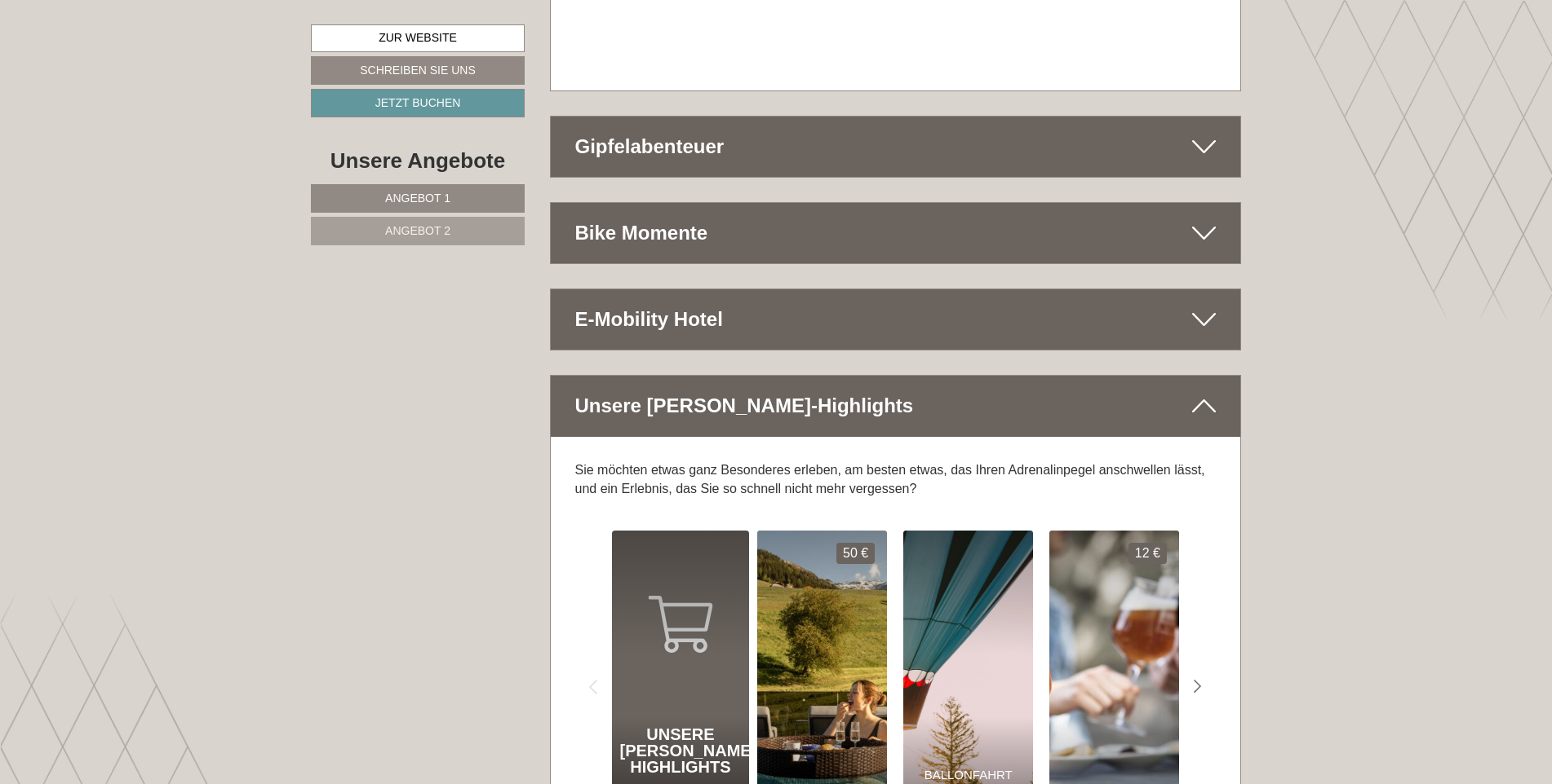
scroll to position [7338, 0]
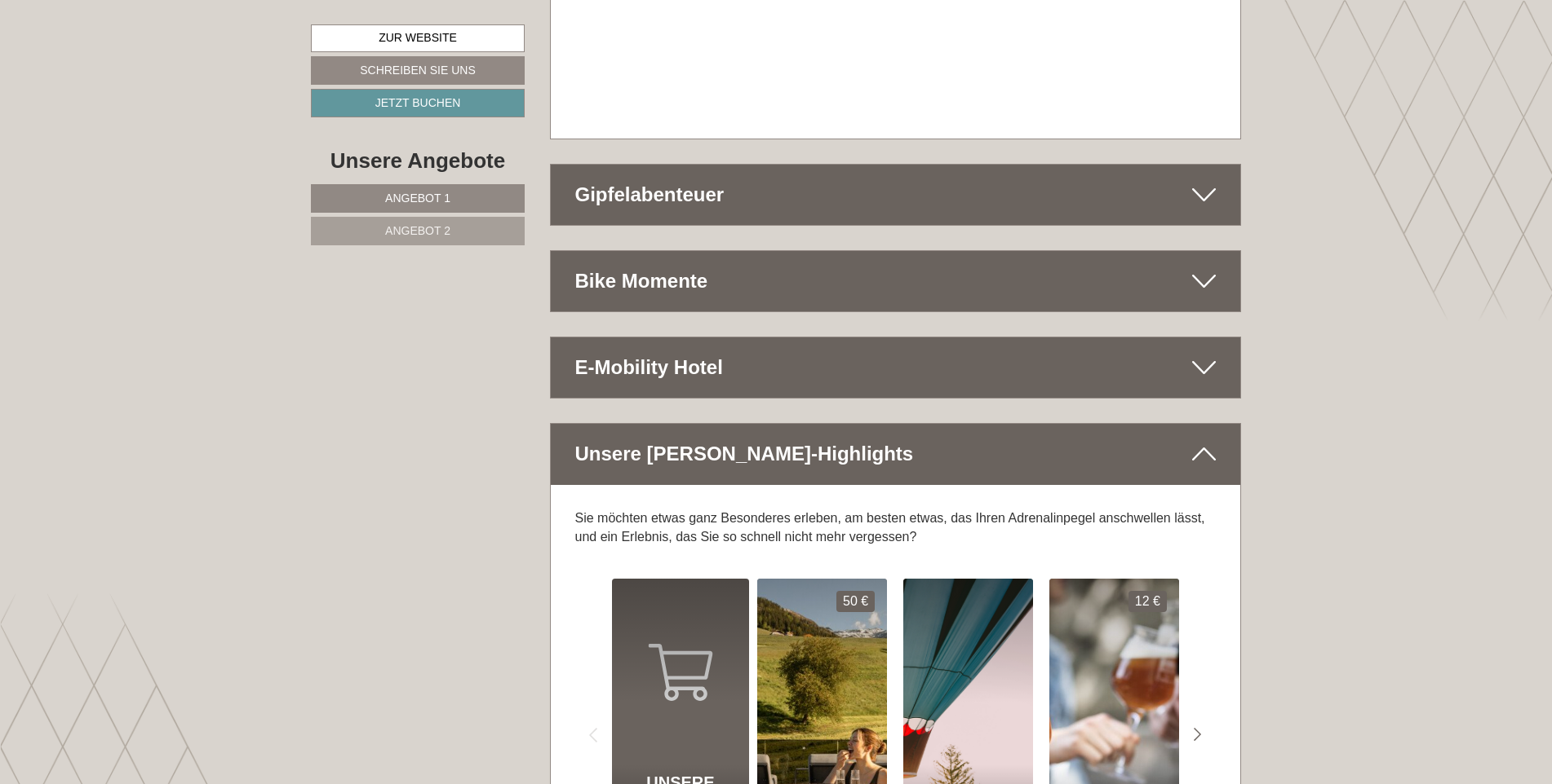
click at [1211, 268] on icon at bounding box center [1203, 281] width 24 height 28
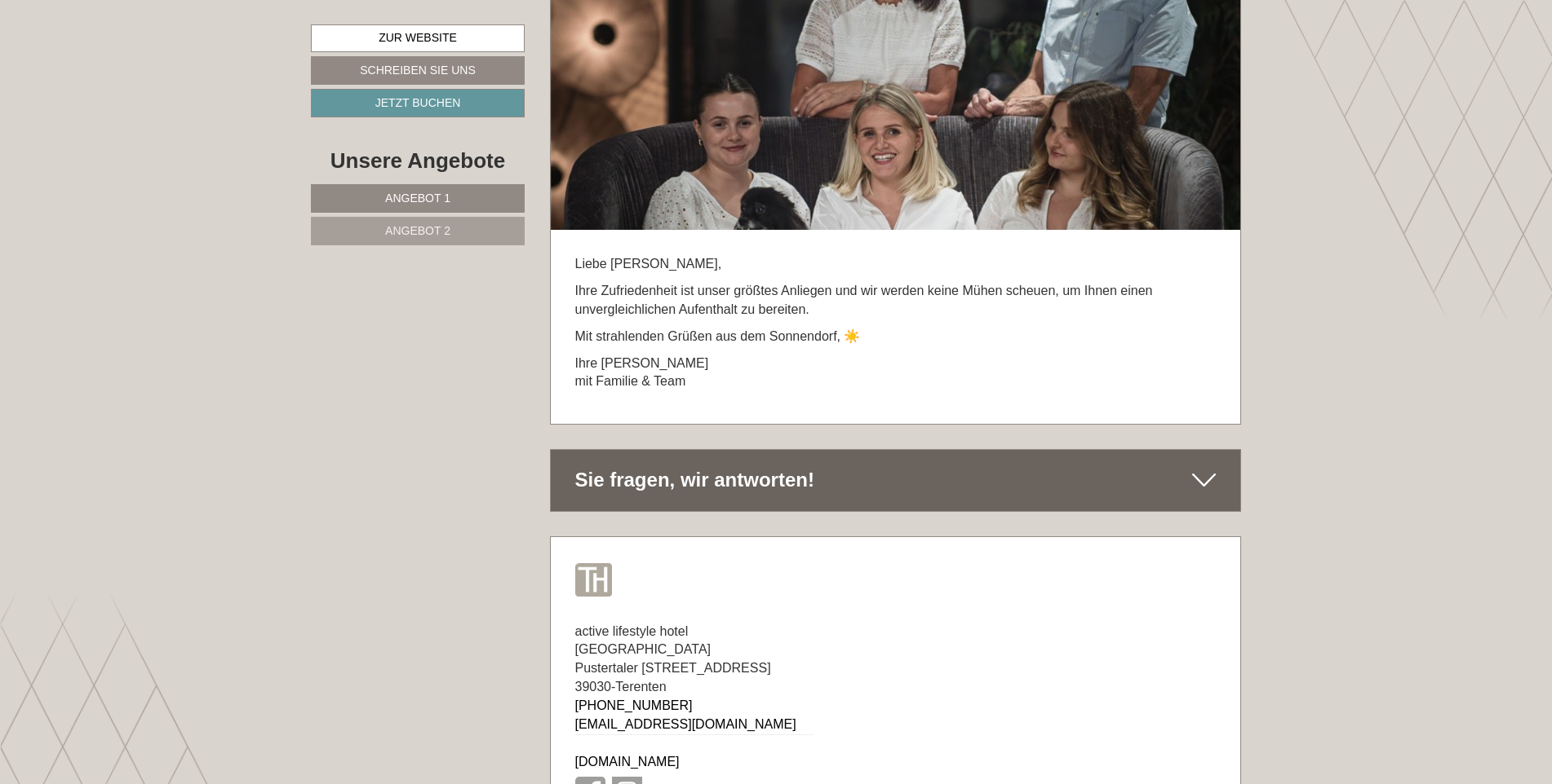
scroll to position [9213, 0]
